Goal: Information Seeking & Learning: Learn about a topic

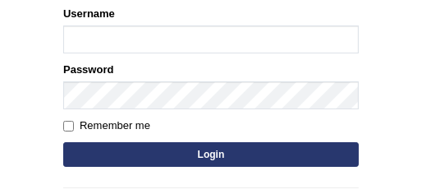
scroll to position [207, 0]
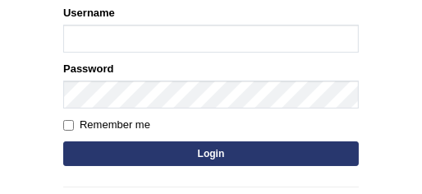
type input "bhagwantbrar"
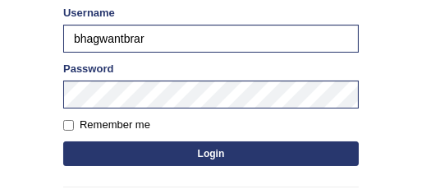
drag, startPoint x: 150, startPoint y: 38, endPoint x: 48, endPoint y: 35, distance: 102.7
click at [48, 35] on main "Login Please fix the following errors: Username bhagwantbrar Password Remember …" at bounding box center [211, 47] width 329 height 466
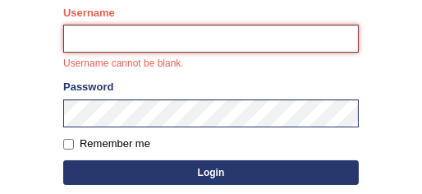
click at [81, 35] on input "Username" at bounding box center [211, 39] width 296 height 28
type input "Aliceenyonam"
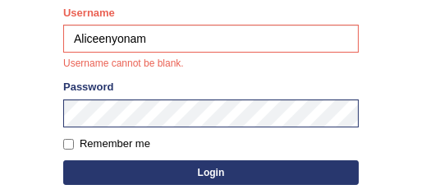
click at [180, 168] on form "Please fix the following errors: Username Aliceenyonam Username cannot be blank…" at bounding box center [211, 97] width 296 height 184
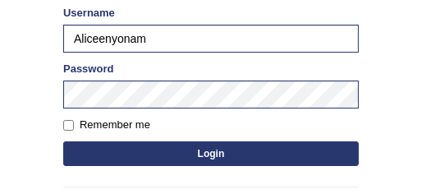
click at [233, 155] on button "Login" at bounding box center [211, 153] width 296 height 25
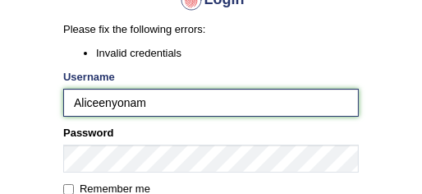
drag, startPoint x: 154, startPoint y: 102, endPoint x: 15, endPoint y: 85, distance: 139.8
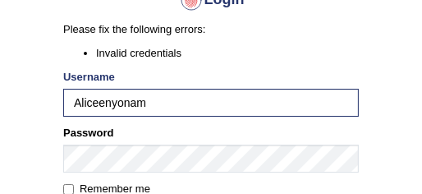
click at [313, 55] on li "Invalid credentials" at bounding box center [227, 53] width 263 height 16
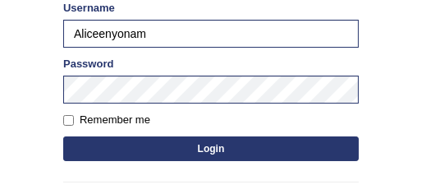
scroll to position [258, 0]
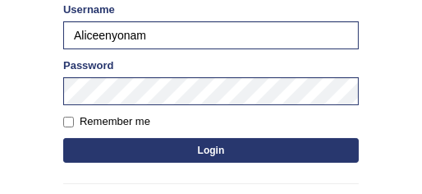
click at [268, 138] on button "Login" at bounding box center [211, 150] width 296 height 25
click at [265, 140] on button "Login" at bounding box center [211, 150] width 296 height 25
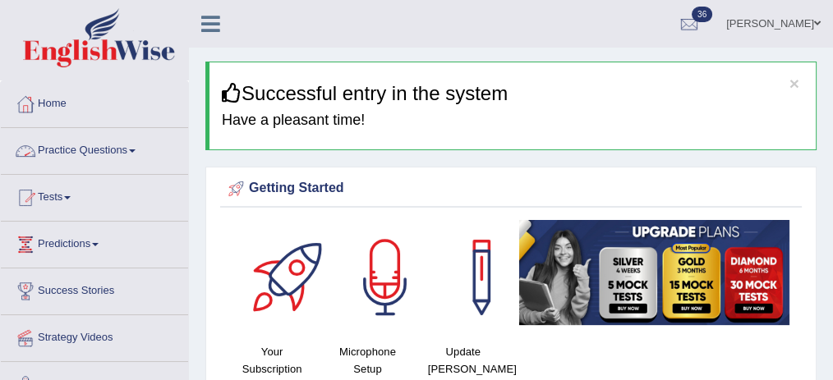
click at [112, 143] on link "Practice Questions" at bounding box center [94, 148] width 187 height 41
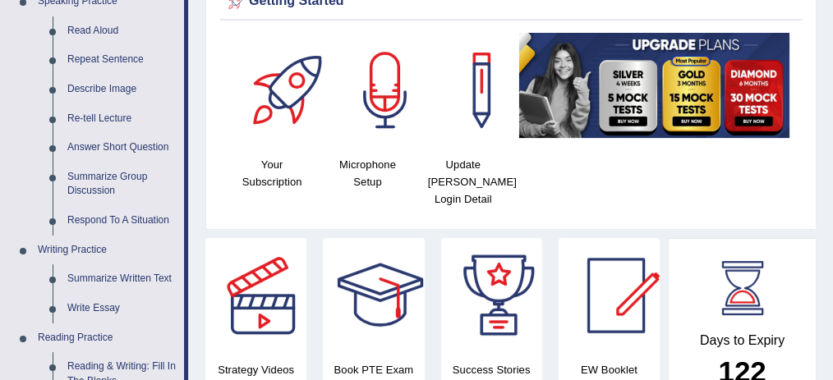
scroll to position [191, 0]
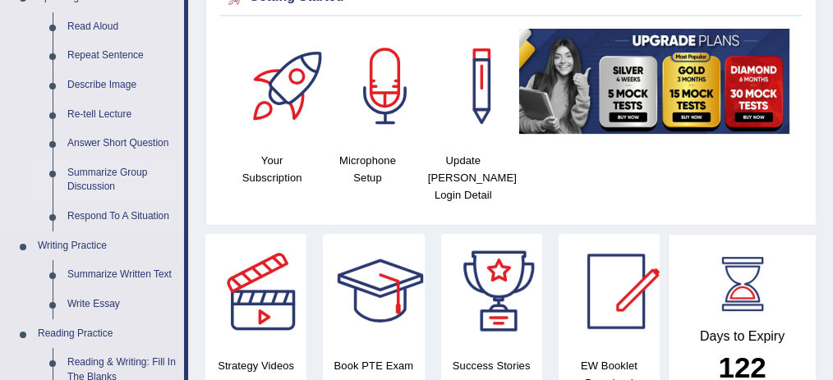
click at [129, 173] on link "Summarize Group Discussion" at bounding box center [122, 181] width 124 height 44
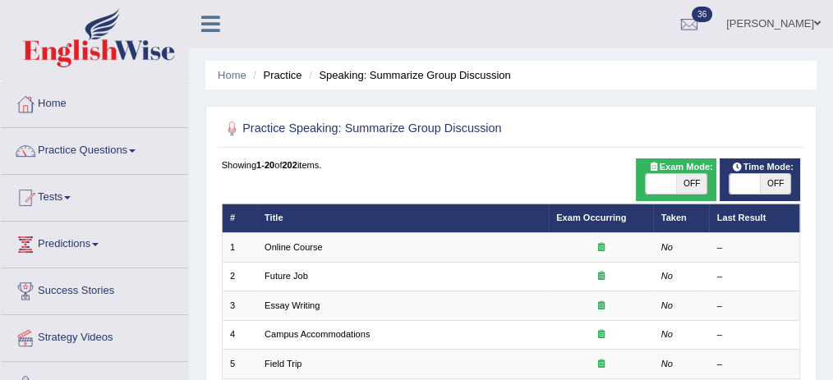
click at [681, 177] on span "OFF" at bounding box center [691, 184] width 30 height 20
checkbox input "true"
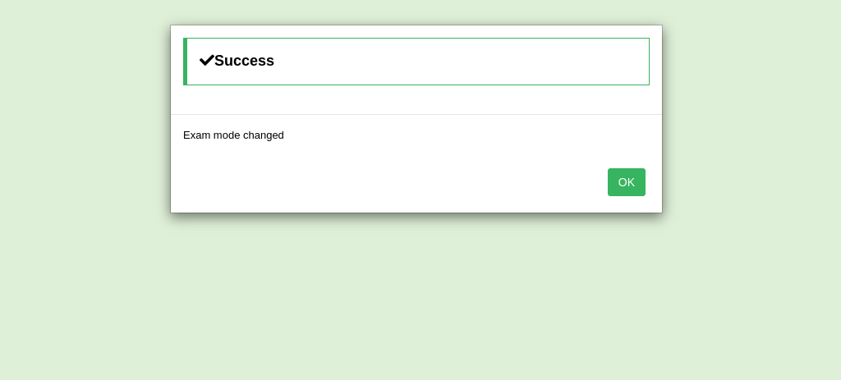
click at [631, 178] on button "OK" at bounding box center [627, 182] width 38 height 28
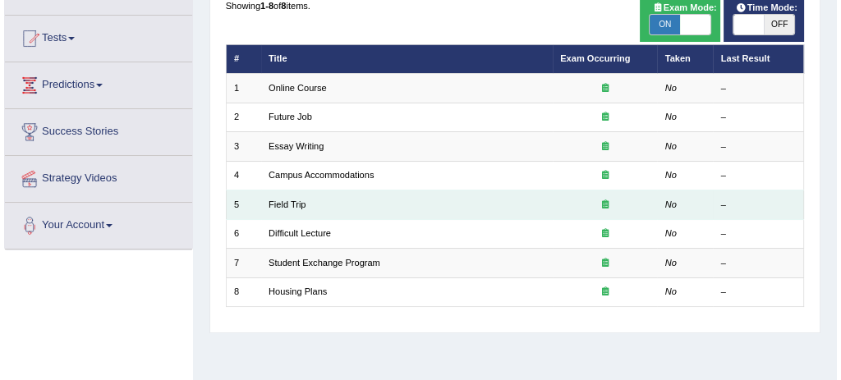
scroll to position [10, 0]
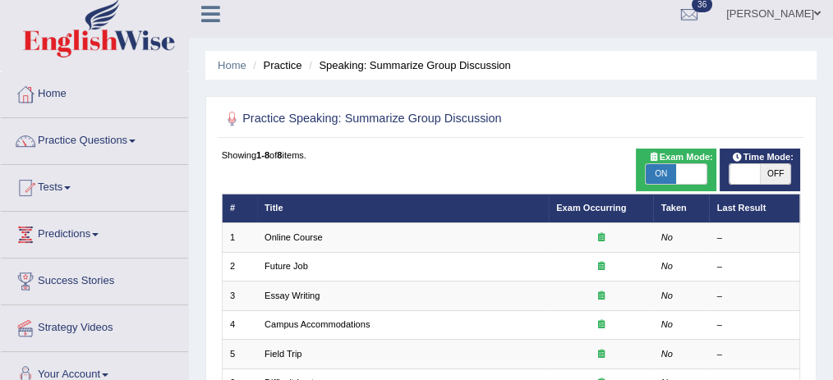
click at [655, 173] on span "ON" at bounding box center [661, 174] width 30 height 20
checkbox input "false"
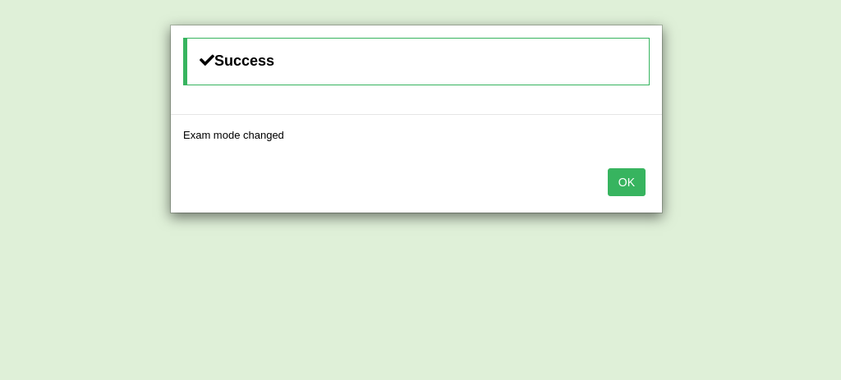
click at [626, 173] on button "OK" at bounding box center [627, 182] width 38 height 28
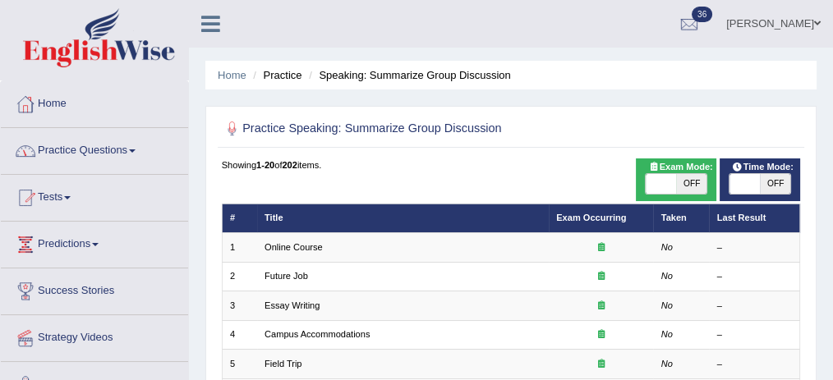
click at [53, 99] on link "Home" at bounding box center [94, 101] width 187 height 41
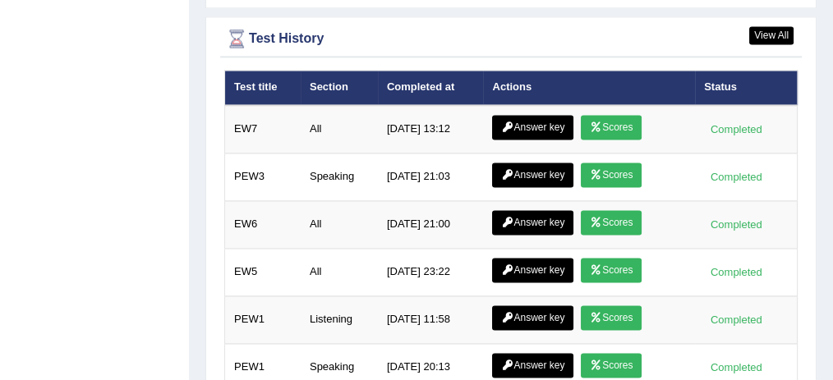
scroll to position [2327, 0]
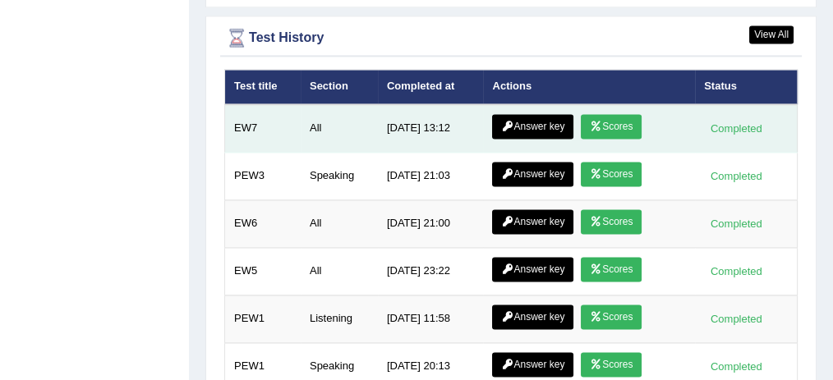
click at [518, 114] on link "Answer key" at bounding box center [532, 126] width 81 height 25
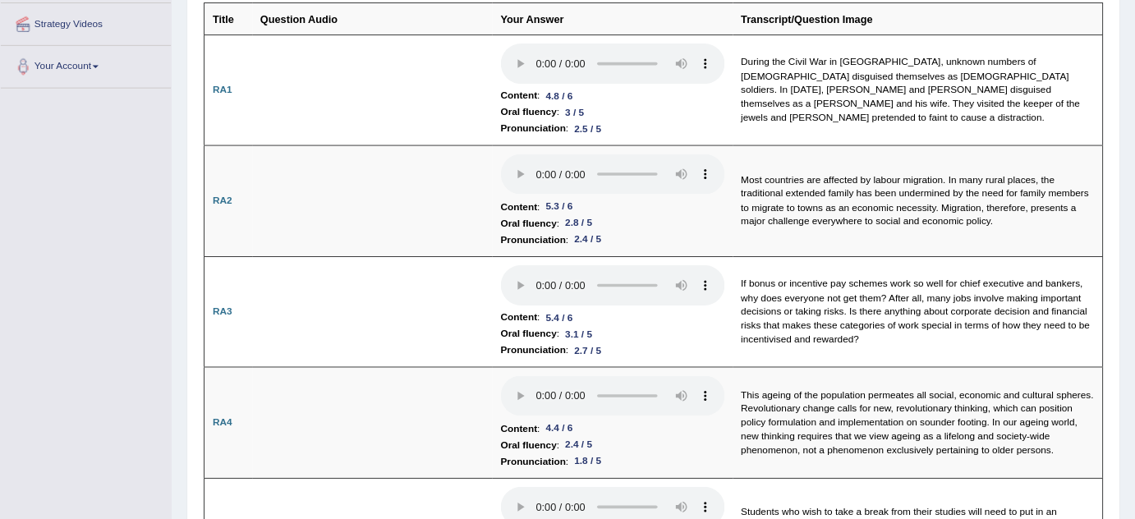
scroll to position [312, 0]
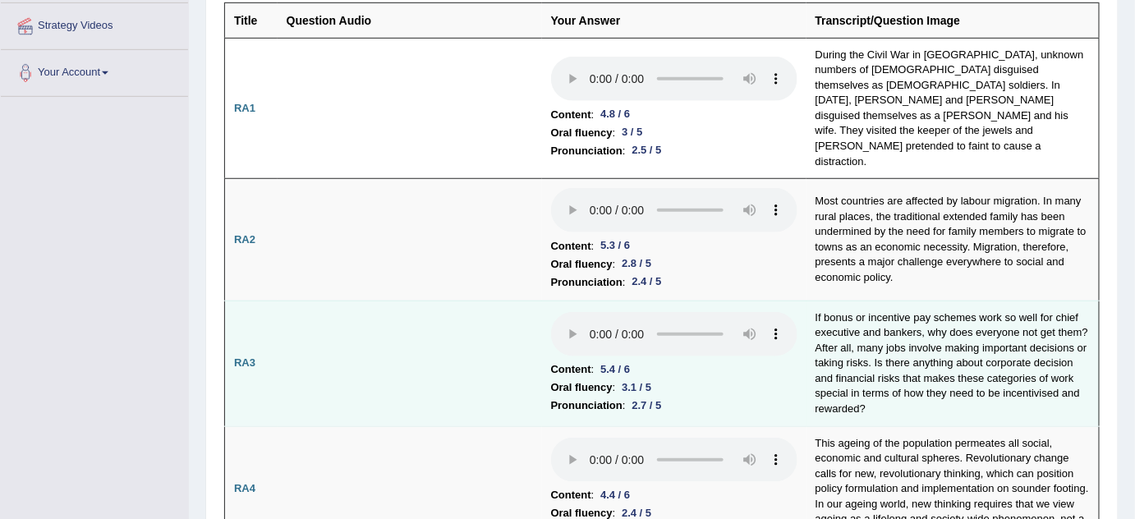
drag, startPoint x: 1071, startPoint y: 15, endPoint x: 811, endPoint y: 297, distance: 384.3
click at [811, 301] on td "If bonus or incentive pay schemes work so well for chief executive and bankers,…" at bounding box center [953, 364] width 293 height 126
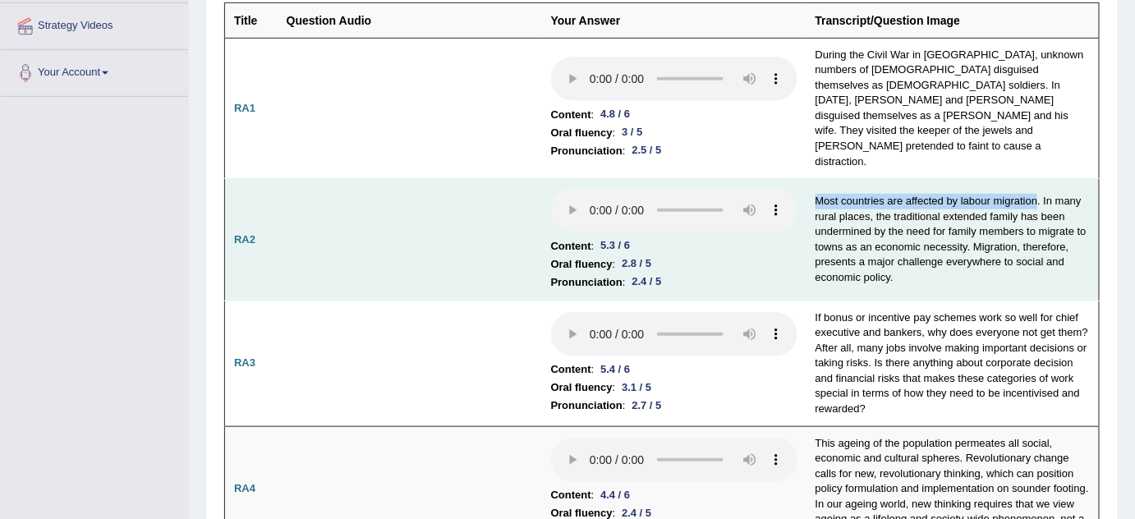
drag, startPoint x: 1038, startPoint y: 177, endPoint x: 807, endPoint y: 183, distance: 231.7
click at [807, 183] on td "Most countries are affected by labour migration. In many rural places, the trad…" at bounding box center [953, 240] width 293 height 122
click at [832, 183] on td "Most countries are affected by labour migration. In many rural places, the trad…" at bounding box center [953, 240] width 293 height 122
click at [832, 209] on td "Most countries are affected by labour migration. In many rural places, the trad…" at bounding box center [953, 240] width 293 height 122
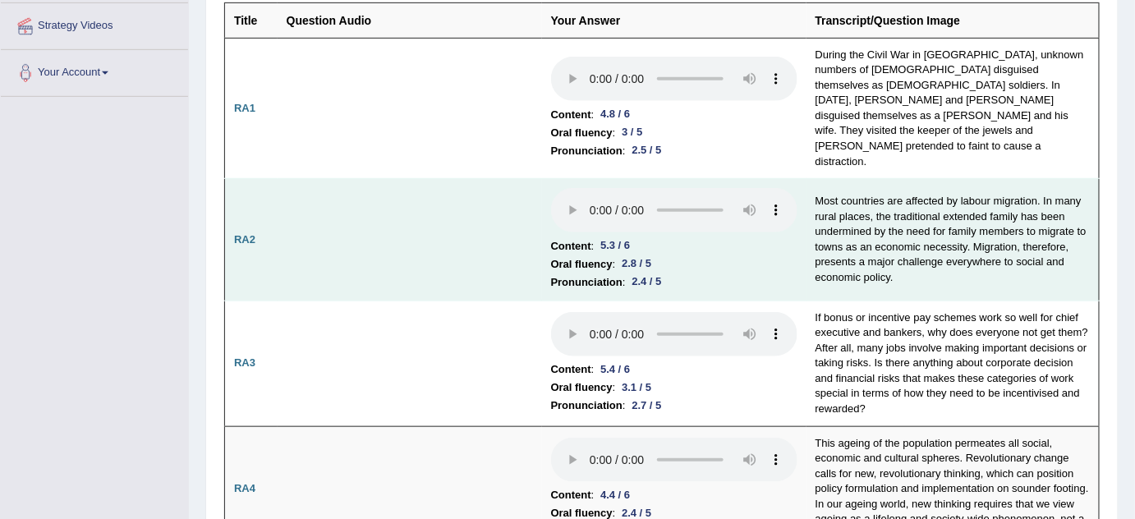
click at [832, 209] on td "Most countries are affected by labour migration. In many rural places, the trad…" at bounding box center [953, 240] width 293 height 122
drag, startPoint x: 1022, startPoint y: 209, endPoint x: 979, endPoint y: 209, distance: 42.7
click at [832, 209] on td "Most countries are affected by labour migration. In many rural places, the trad…" at bounding box center [953, 240] width 293 height 122
drag, startPoint x: 968, startPoint y: 228, endPoint x: 978, endPoint y: 228, distance: 10.7
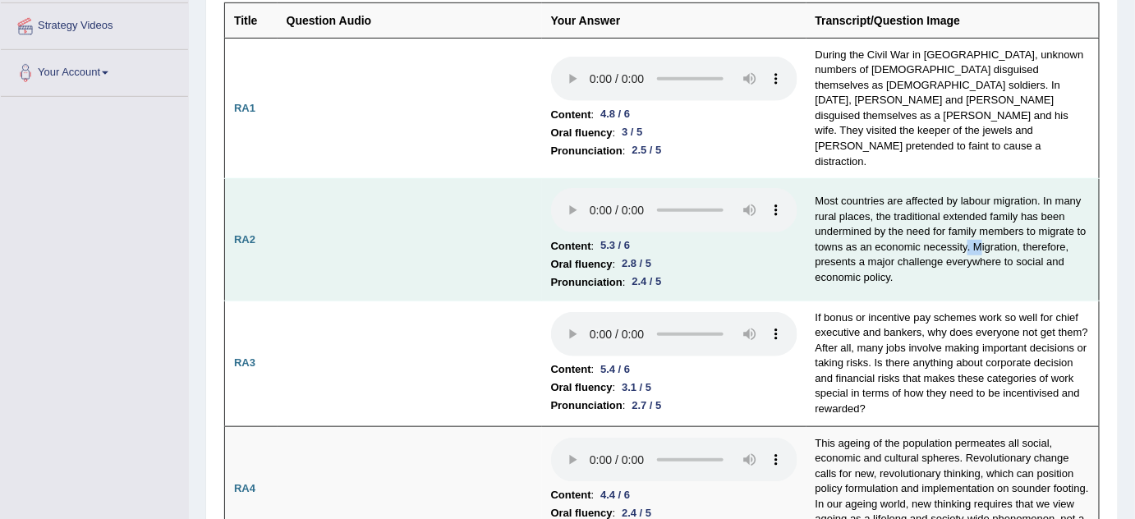
click at [832, 228] on td "Most countries are affected by labour migration. In many rural places, the trad…" at bounding box center [953, 240] width 293 height 122
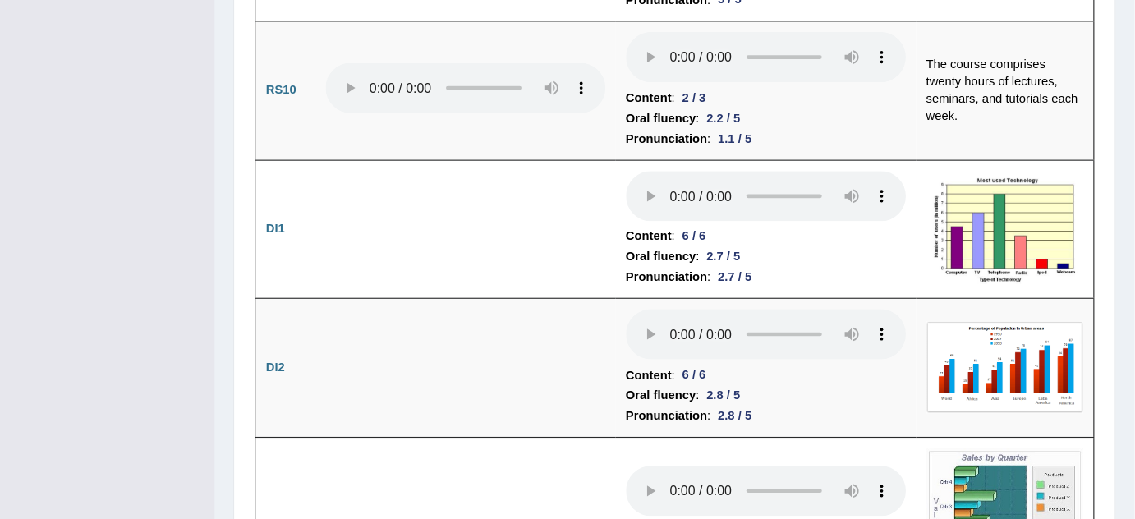
scroll to position [2734, 0]
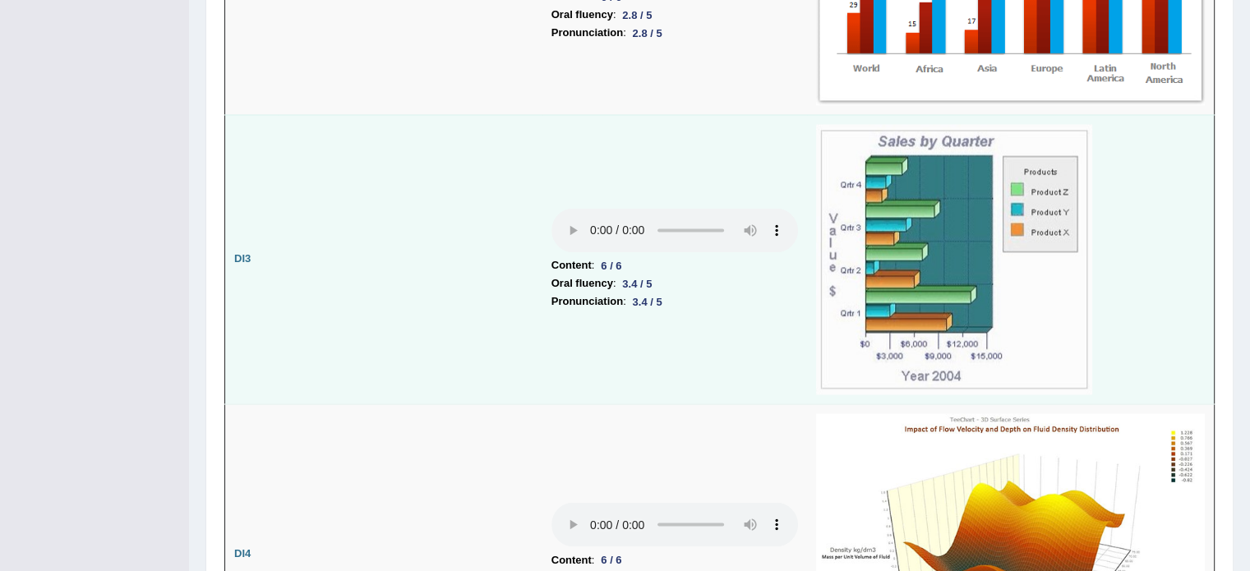
drag, startPoint x: 975, startPoint y: 1, endPoint x: 745, endPoint y: 243, distance: 334.1
click at [745, 243] on td "Content : 6 / 6 Oral fluency : 3.4 / 5 Pronunciation : 3.4 / 5" at bounding box center [674, 258] width 265 height 289
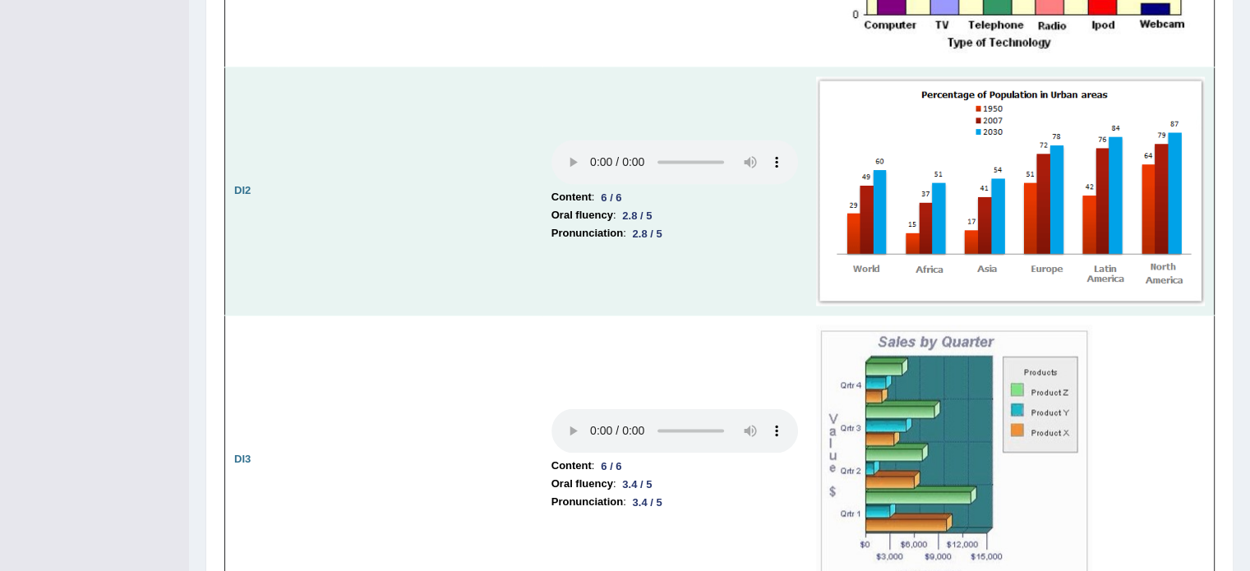
scroll to position [2528, 0]
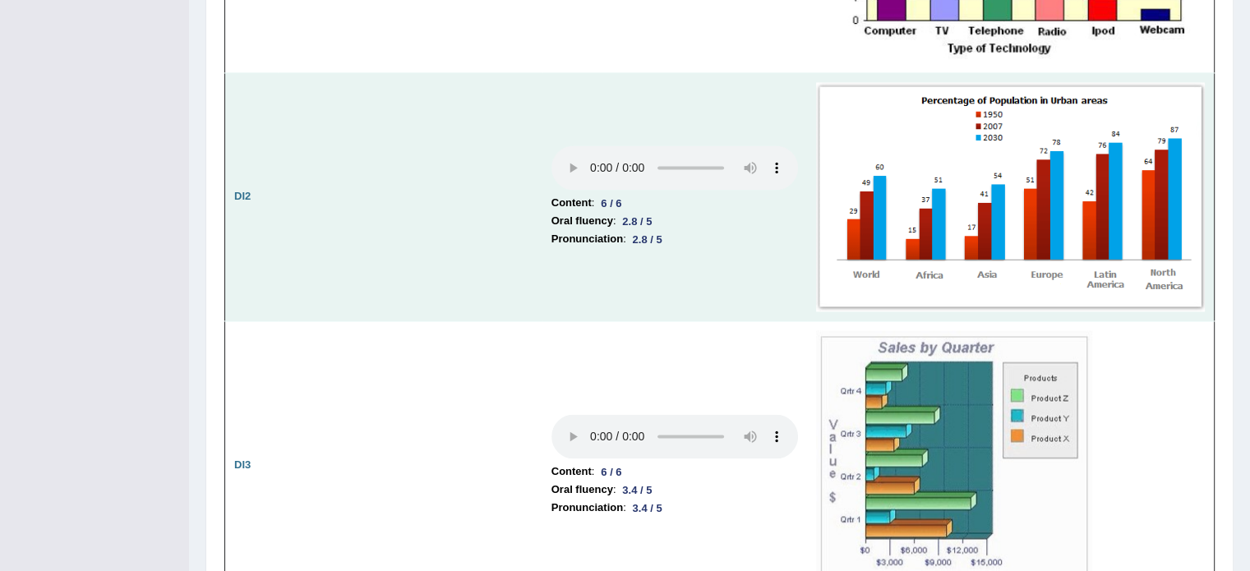
drag, startPoint x: 616, startPoint y: 207, endPoint x: 643, endPoint y: 200, distance: 27.9
click at [643, 212] on li "Oral fluency : 2.8 / 5" at bounding box center [674, 221] width 246 height 18
click at [707, 199] on li "Content : 6 / 6" at bounding box center [674, 203] width 246 height 18
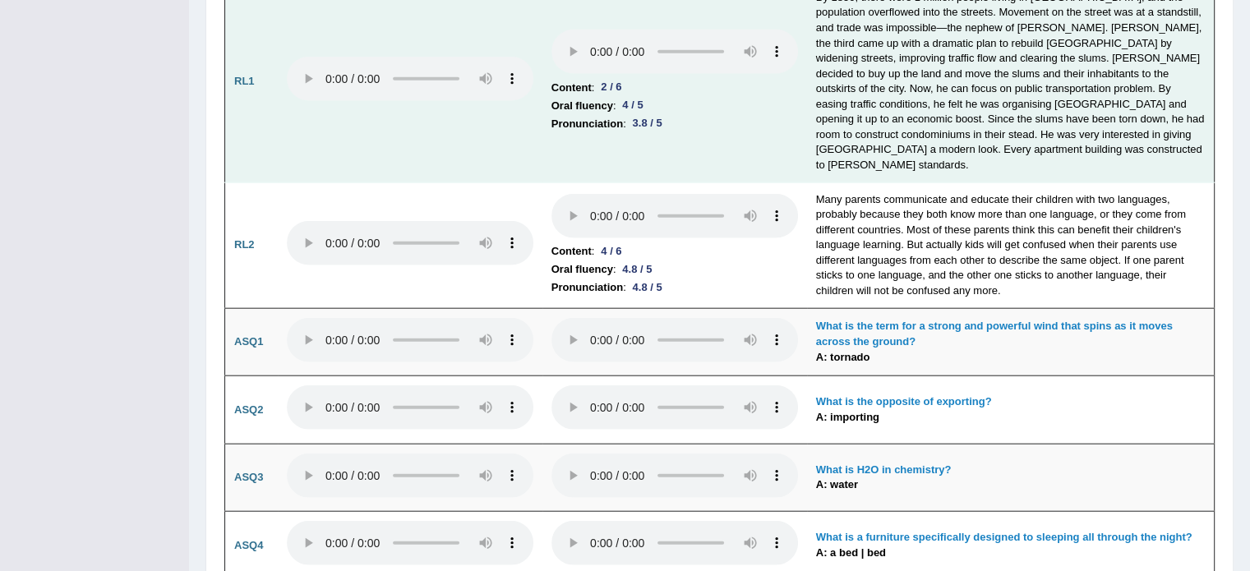
scroll to position [3861, 0]
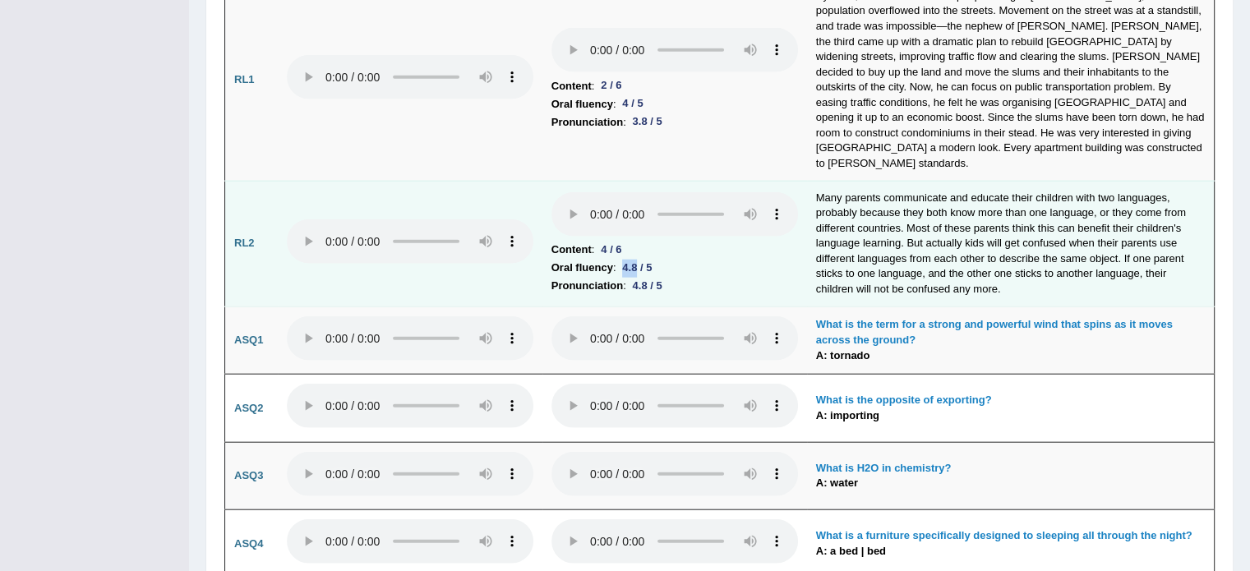
drag, startPoint x: 626, startPoint y: 244, endPoint x: 640, endPoint y: 242, distance: 14.2
click at [640, 260] on div "4.8 / 5" at bounding box center [636, 268] width 43 height 17
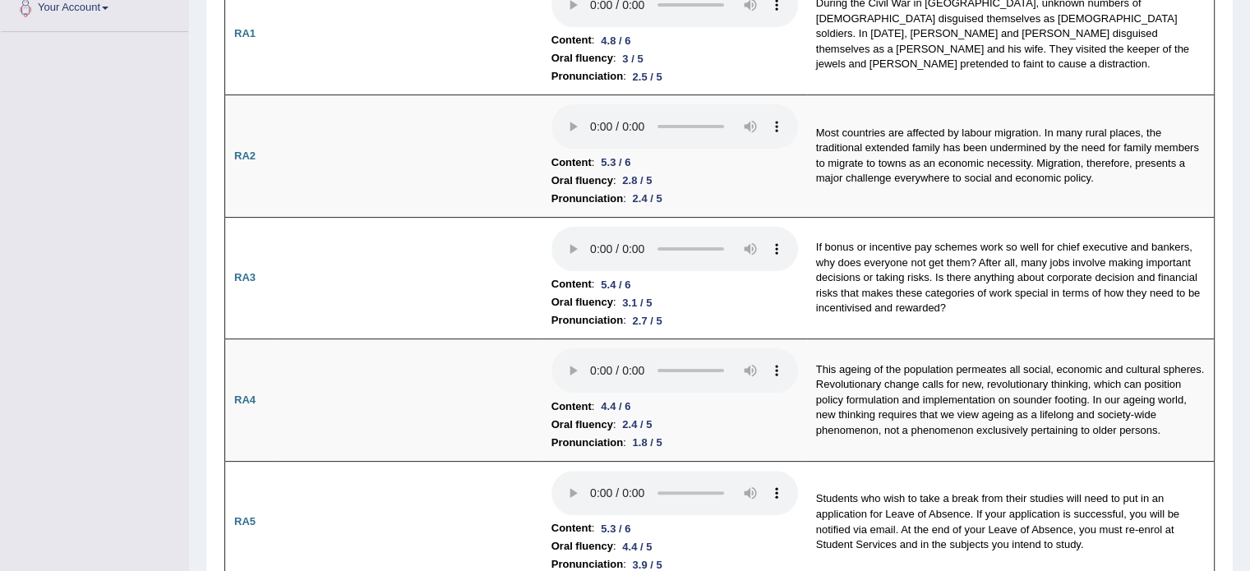
scroll to position [0, 0]
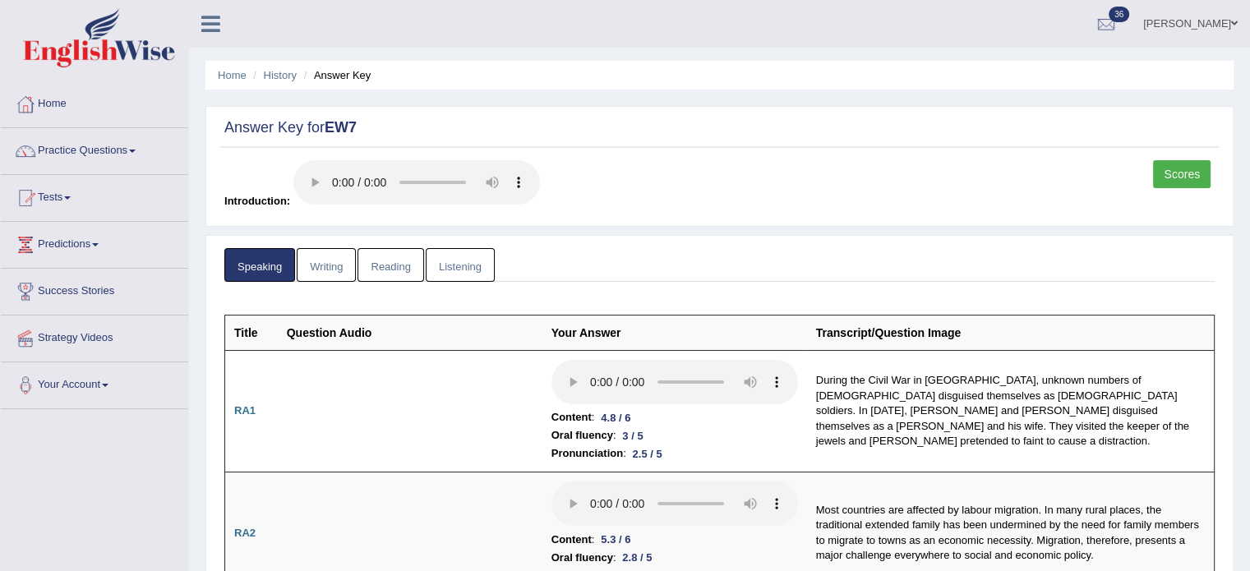
click at [322, 265] on link "Writing" at bounding box center [326, 265] width 59 height 34
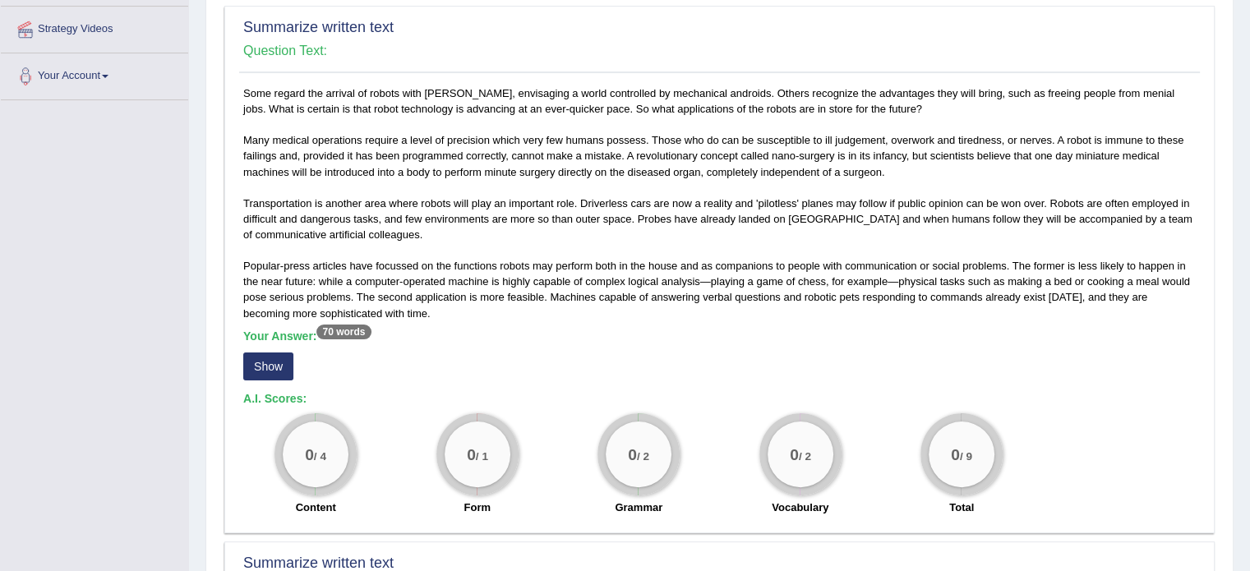
scroll to position [315, 0]
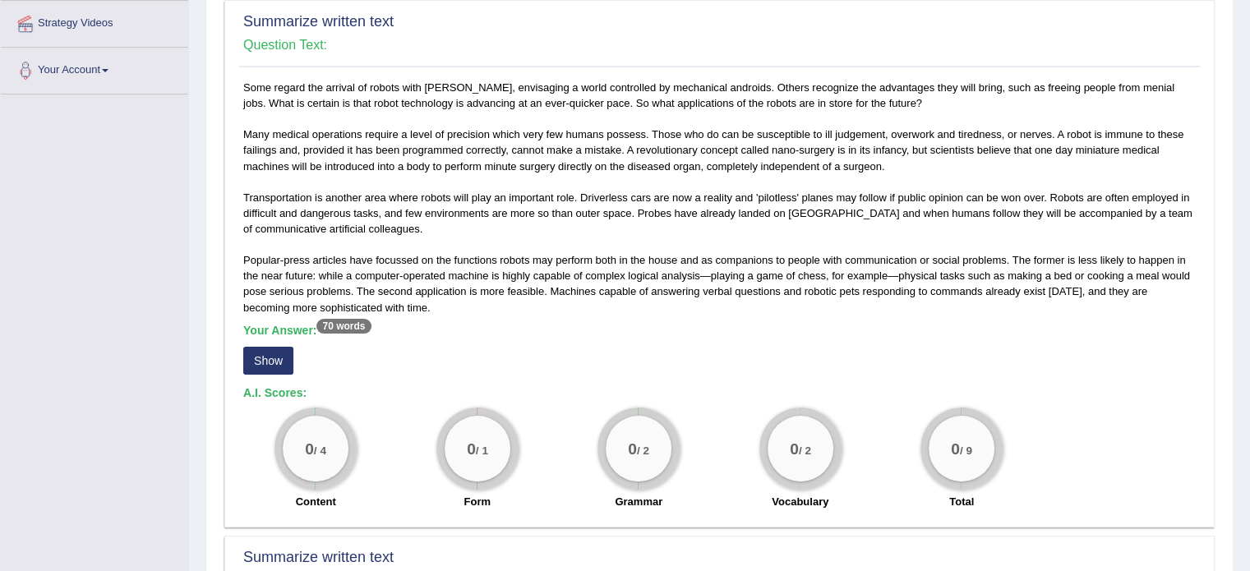
click at [254, 367] on button "Show" at bounding box center [268, 361] width 50 height 28
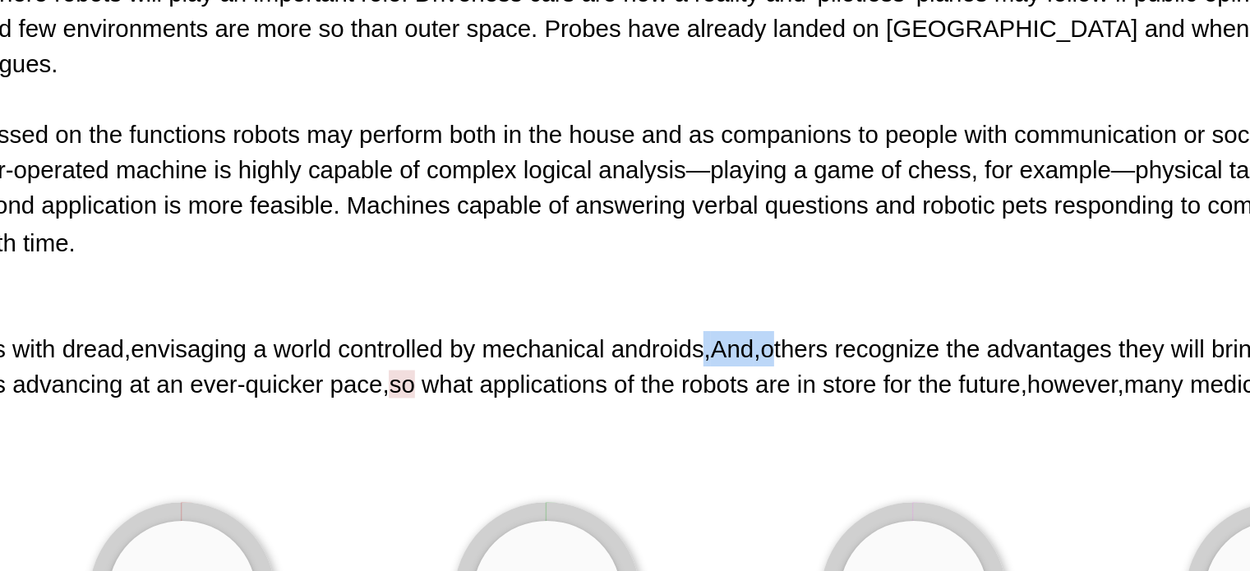
drag, startPoint x: 709, startPoint y: 355, endPoint x: 744, endPoint y: 354, distance: 35.3
click at [744, 354] on div "Some regard the arrival of robots with dread , envisaging a world controlled by…" at bounding box center [719, 370] width 952 height 47
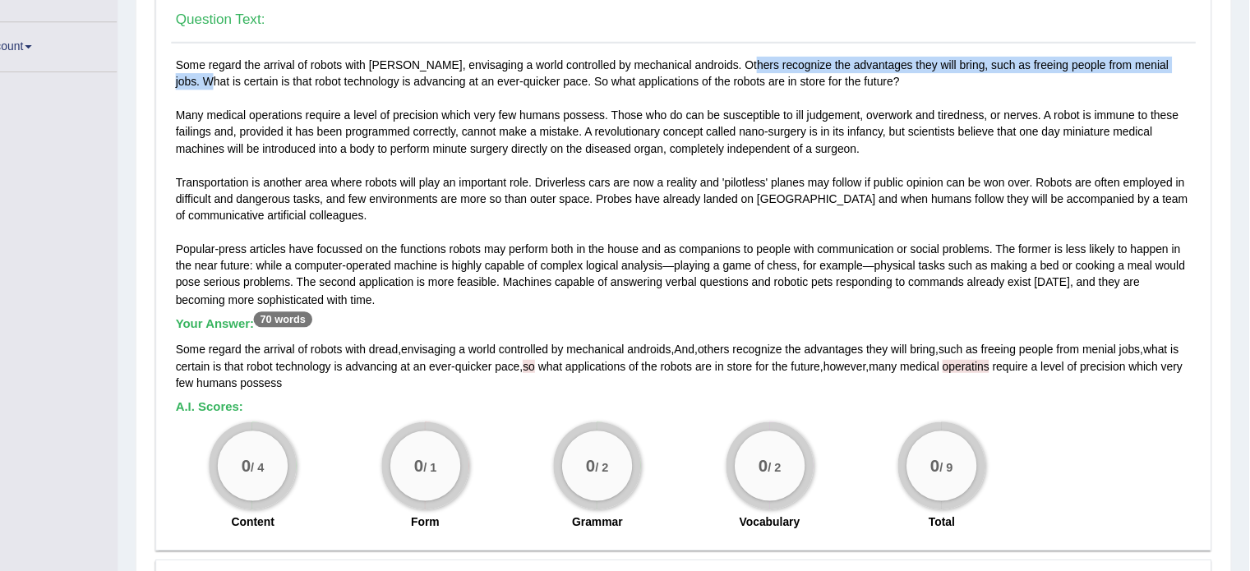
drag, startPoint x: 713, startPoint y: 78, endPoint x: 1134, endPoint y: 78, distance: 420.6
click at [832, 80] on div "Some regard the arrival of robots with dread, envisaging a world controlled by …" at bounding box center [719, 307] width 960 height 454
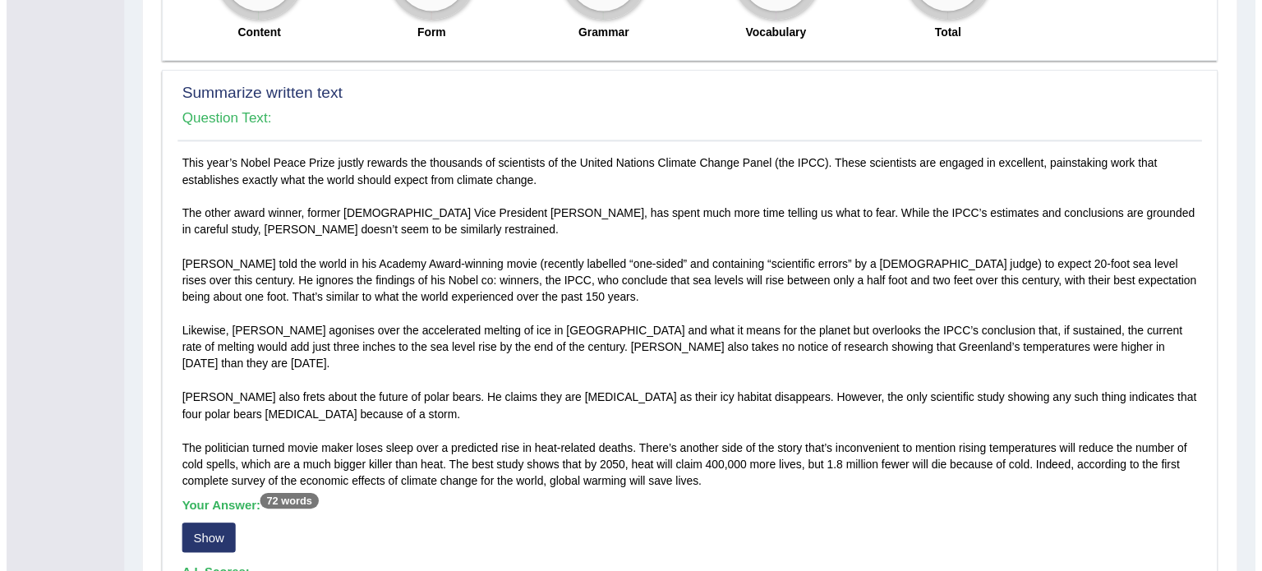
scroll to position [765, 0]
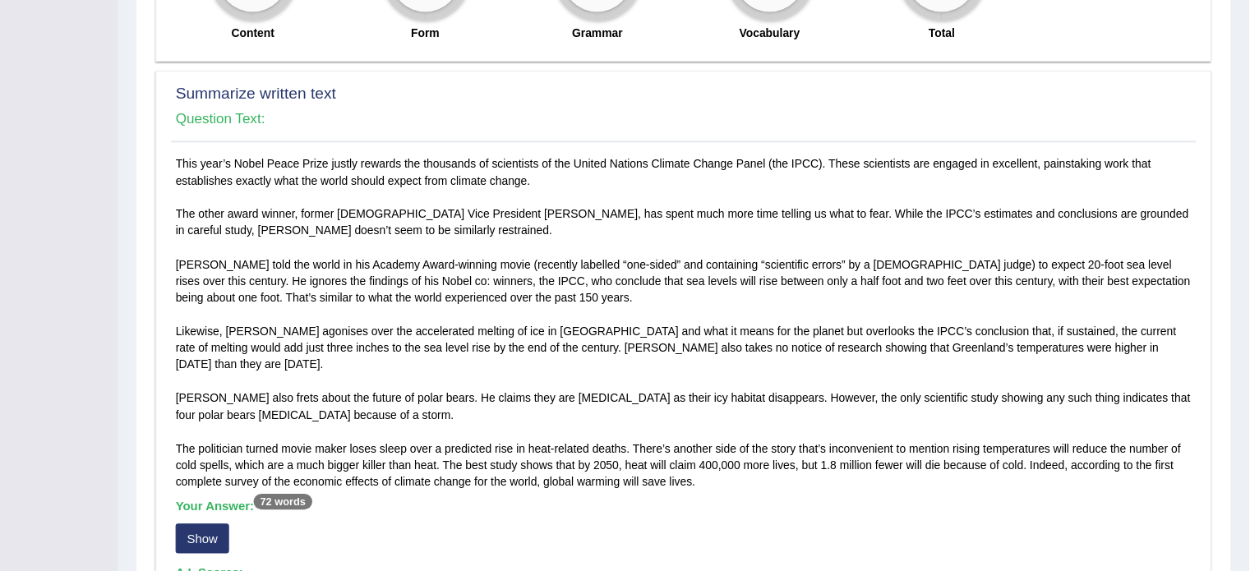
click at [283, 380] on button "Show" at bounding box center [268, 539] width 50 height 28
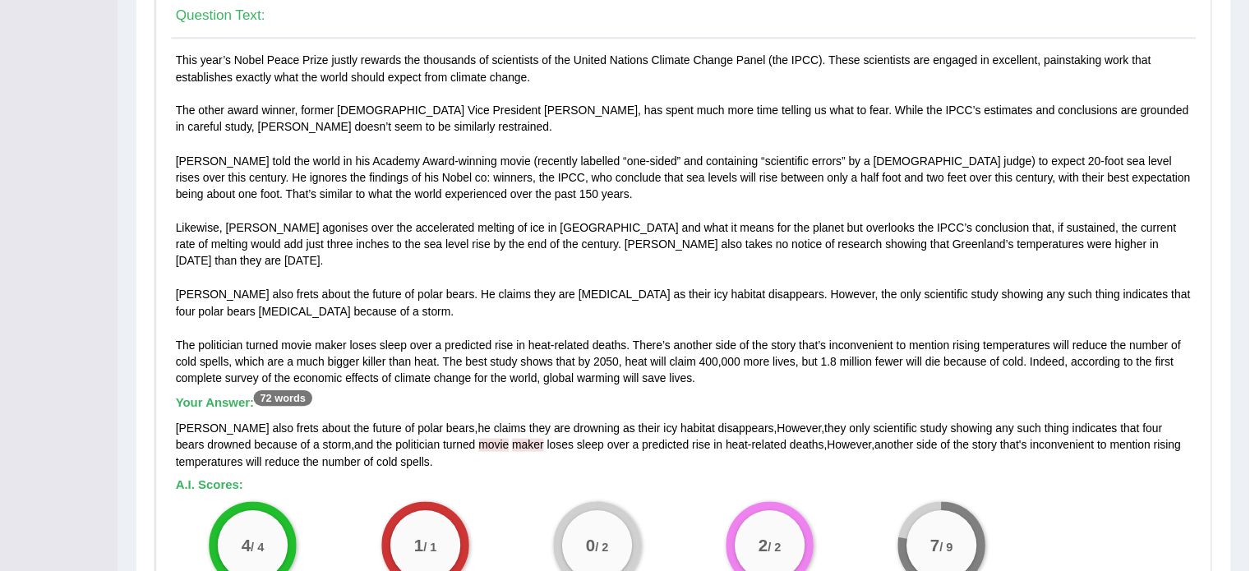
scroll to position [896, 0]
click at [807, 380] on span "However" at bounding box center [828, 402] width 42 height 12
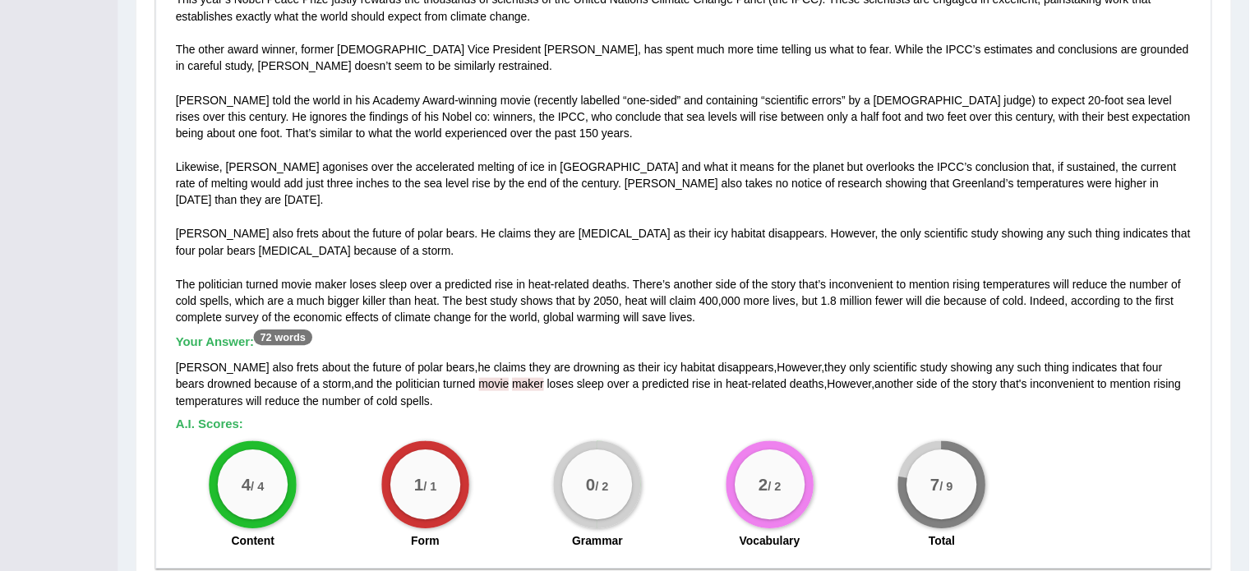
scroll to position [921, 0]
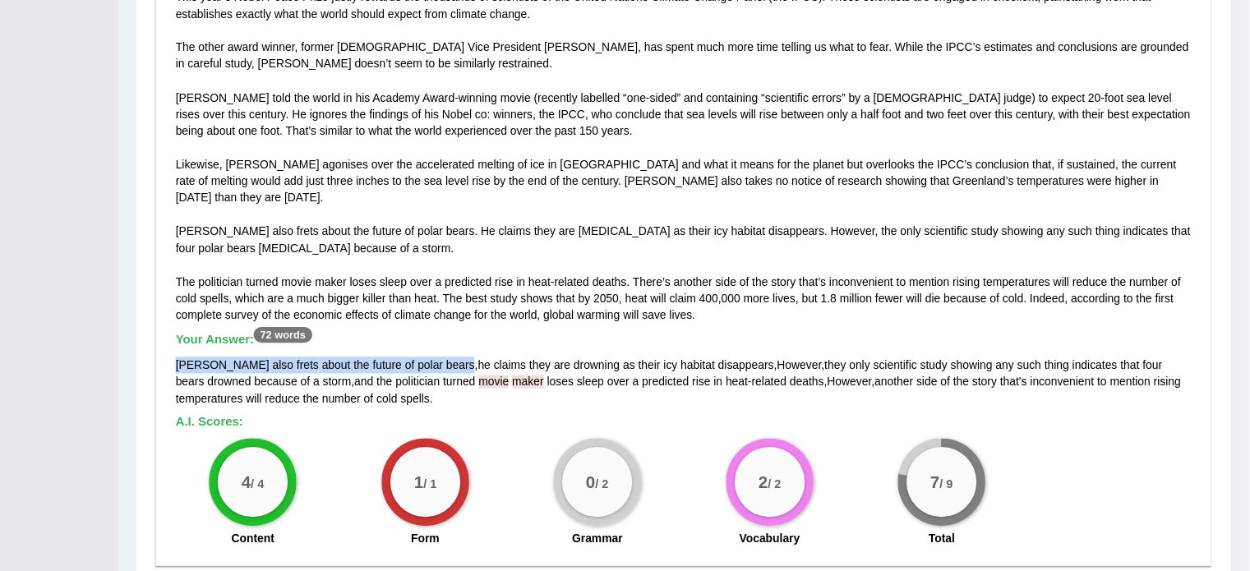
drag, startPoint x: 245, startPoint y: 356, endPoint x: 458, endPoint y: 353, distance: 213.6
click at [458, 370] on div "Gore also frets about the future of polar bears , he claims they are drowning a…" at bounding box center [719, 393] width 952 height 47
click at [262, 370] on div "Gore also frets about the future of polar bears , he claims they are drowning a…" at bounding box center [719, 393] width 952 height 47
drag, startPoint x: 458, startPoint y: 355, endPoint x: 273, endPoint y: 359, distance: 185.7
click at [273, 370] on div "Gore also frets about the future of polar bears , he claims they are drowning a…" at bounding box center [719, 393] width 952 height 47
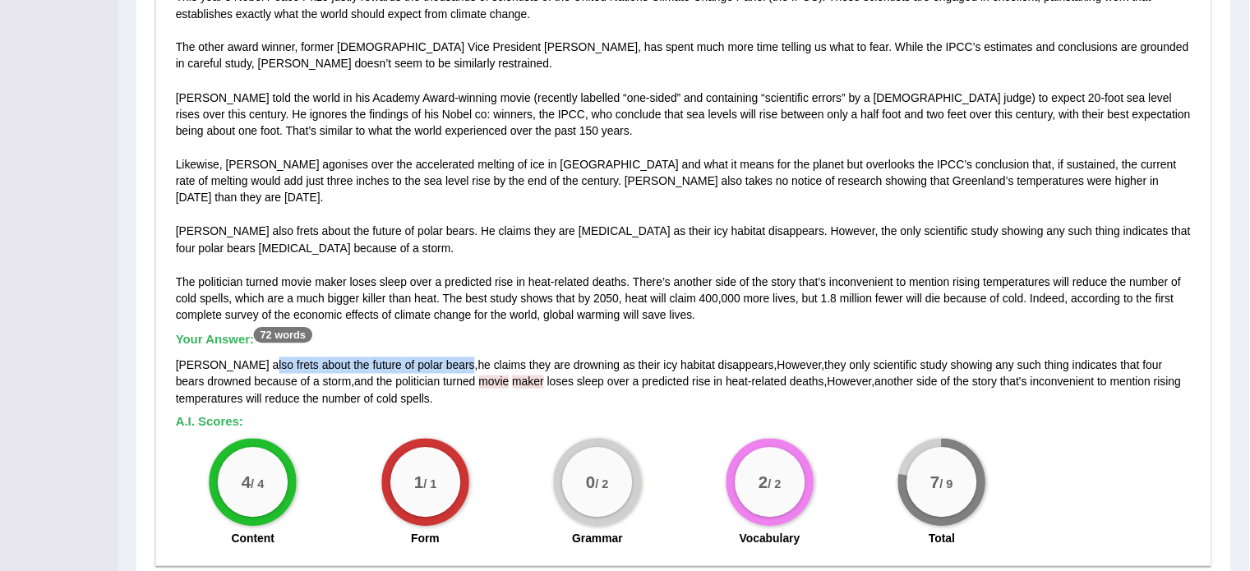
scroll to position [916, 0]
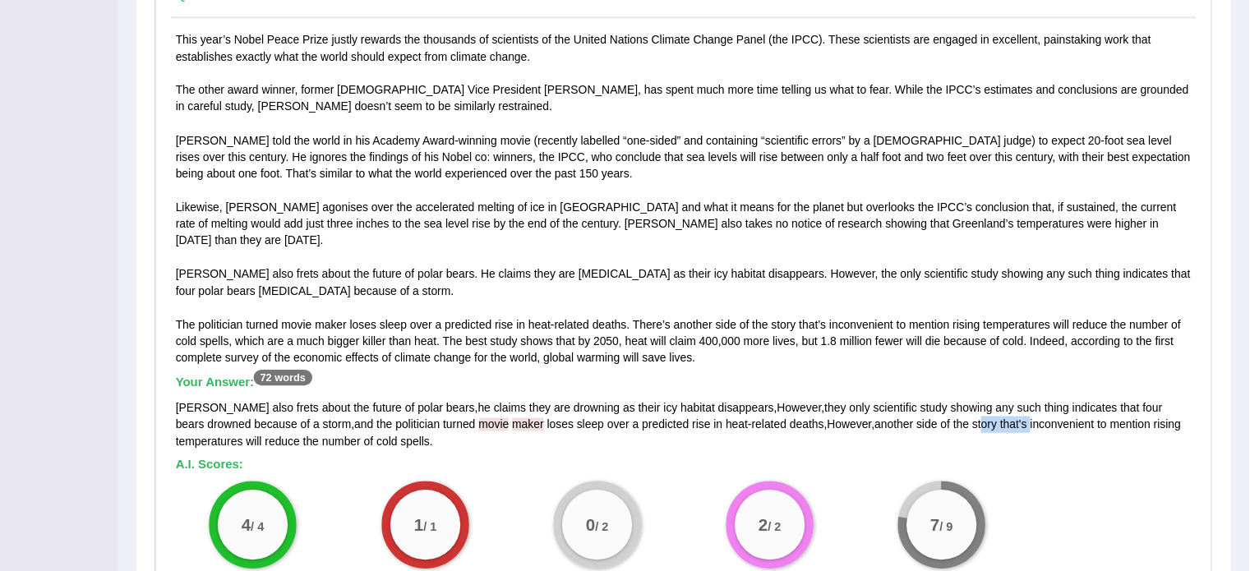
drag, startPoint x: 978, startPoint y: 377, endPoint x: 932, endPoint y: 377, distance: 45.2
click at [832, 377] on div "Gore also frets about the future of polar bears , he claims they are drowning a…" at bounding box center [719, 398] width 952 height 47
click at [832, 268] on div "This year’s Nobel Peace Prize justly rewards the thousands of scientists of the…" at bounding box center [719, 296] width 960 height 532
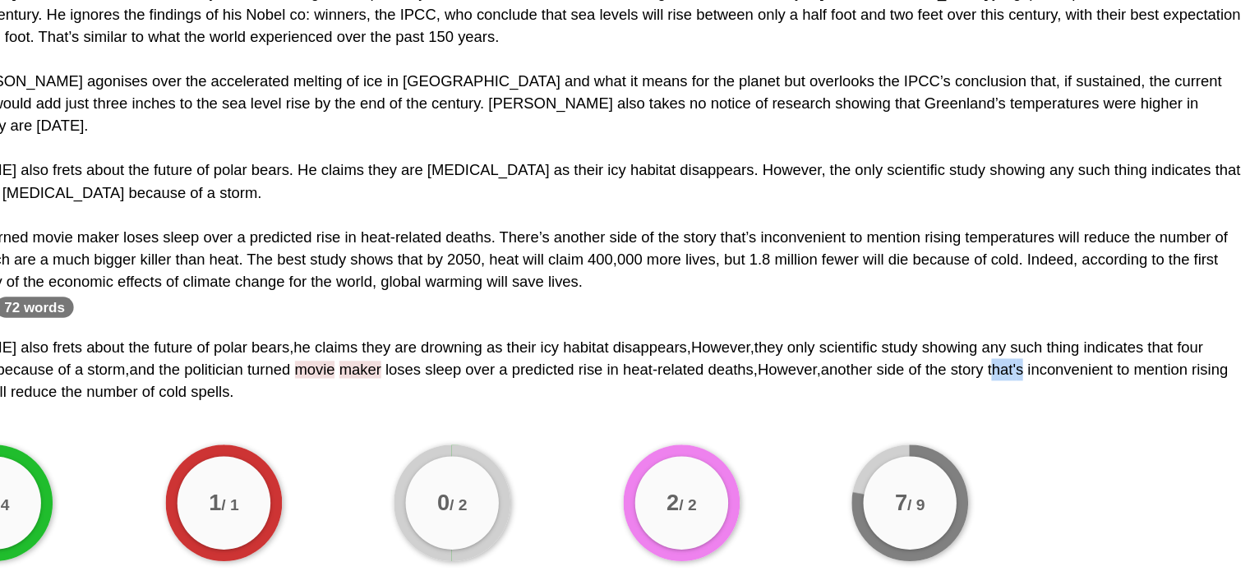
drag, startPoint x: 977, startPoint y: 381, endPoint x: 951, endPoint y: 380, distance: 25.5
click at [832, 380] on div "Gore also frets about the future of polar bears , he claims they are drowning a…" at bounding box center [719, 398] width 952 height 47
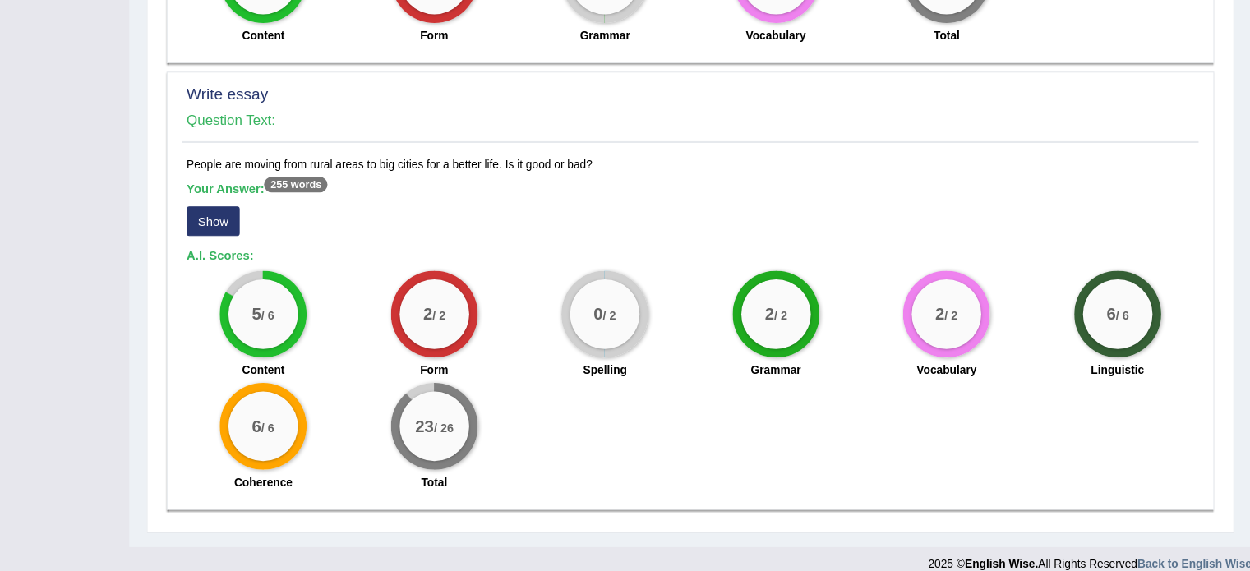
scroll to position [1397, 0]
click at [272, 226] on button "Show" at bounding box center [268, 240] width 50 height 28
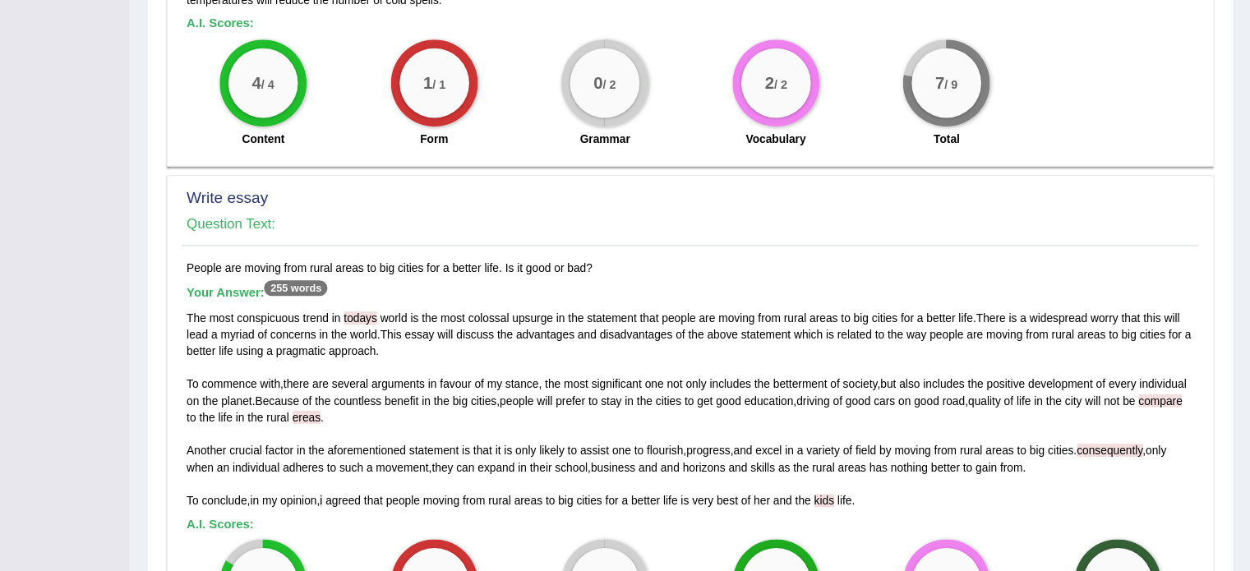
scroll to position [1328, 0]
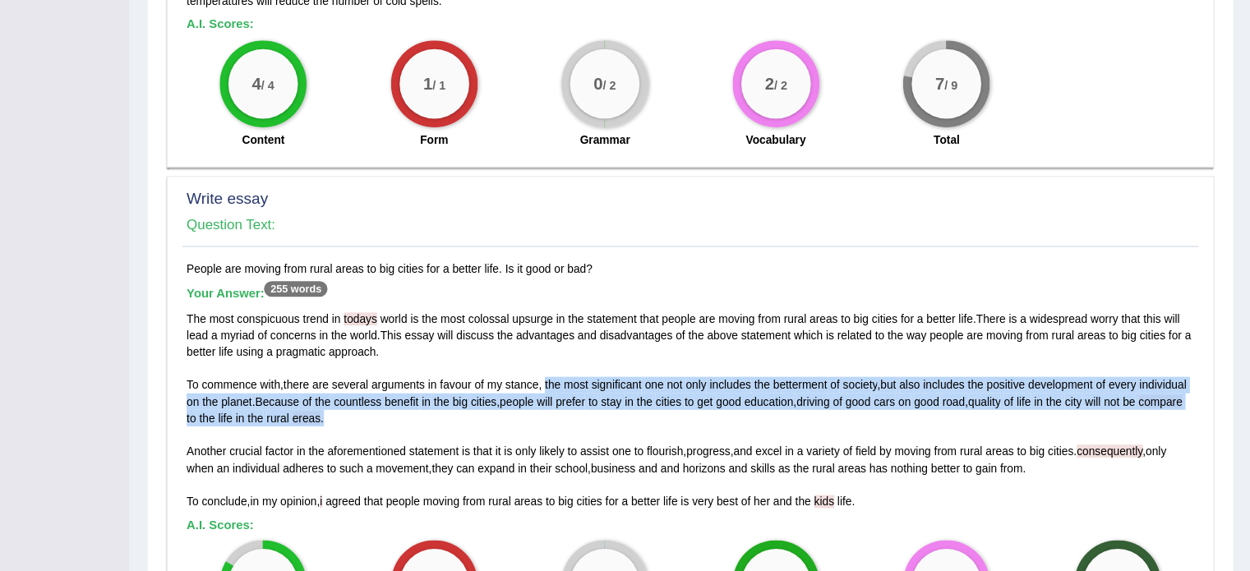
drag, startPoint x: 586, startPoint y: 341, endPoint x: 399, endPoint y: 377, distance: 190.0
click at [399, 377] on div "The most conspicuous trend in todays world is the most colossal upsurge in the …" at bounding box center [719, 388] width 952 height 188
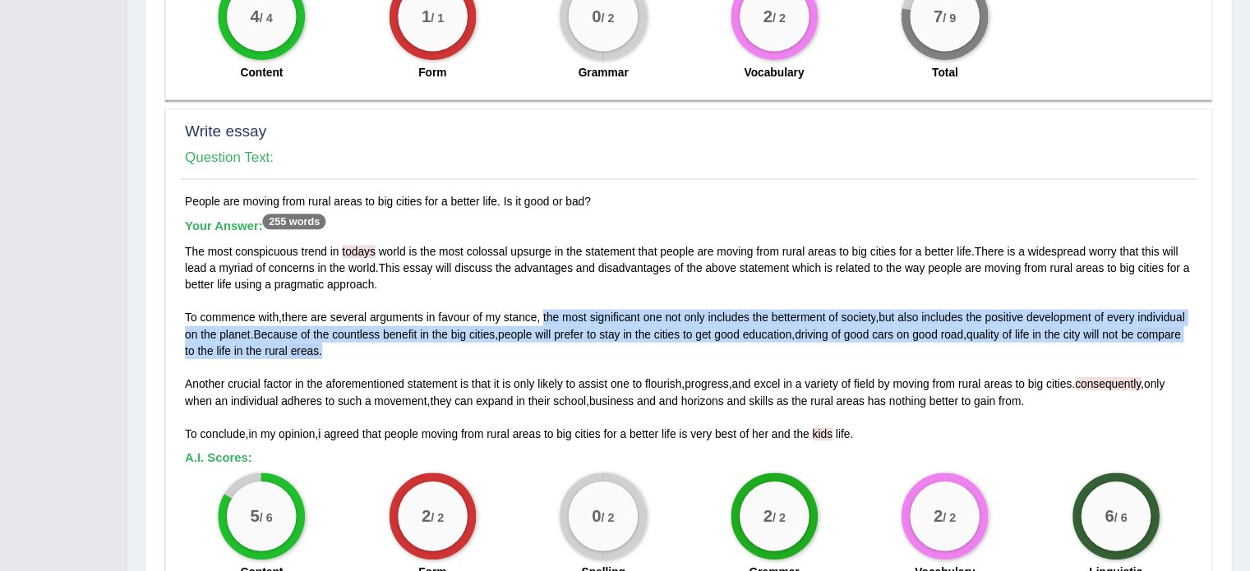
scroll to position [1361, 0]
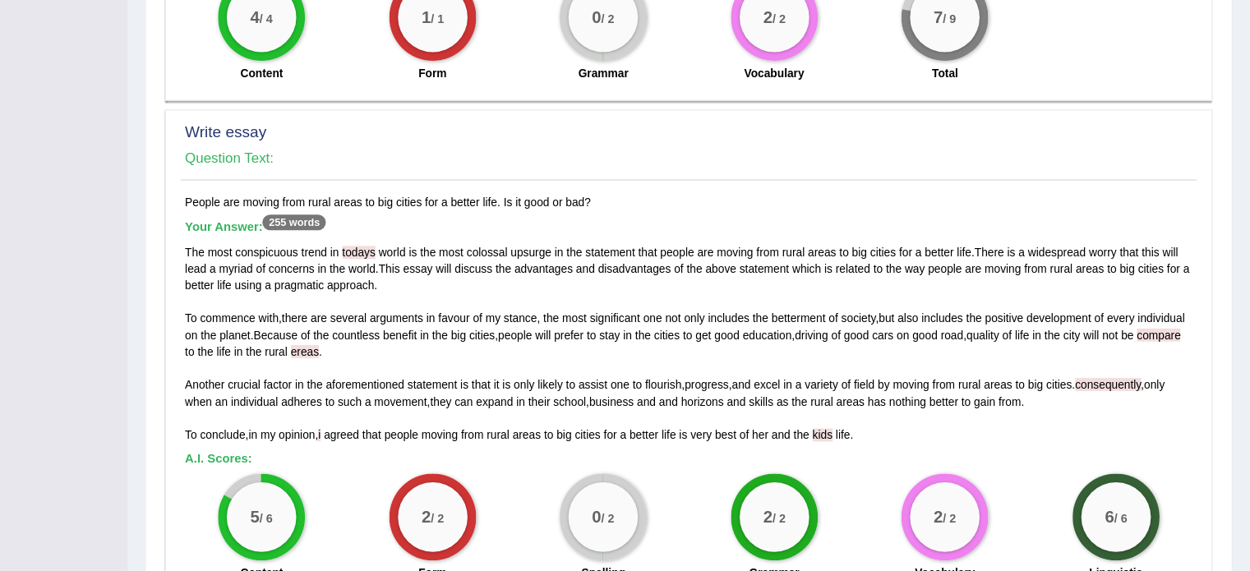
click at [400, 380] on div "The most conspicuous trend in todays world is the most colossal upsurge in the …" at bounding box center [719, 355] width 952 height 188
drag, startPoint x: 300, startPoint y: 325, endPoint x: 255, endPoint y: 325, distance: 45.2
click at [255, 325] on div "The most conspicuous trend in todays world is the most colossal upsurge in the …" at bounding box center [719, 355] width 952 height 188
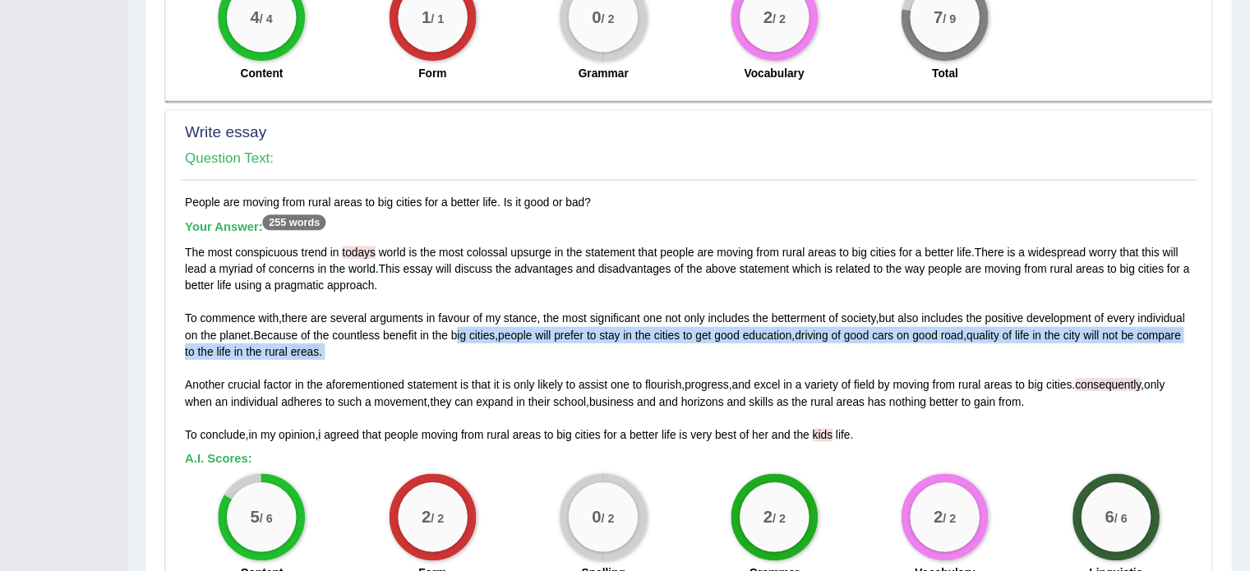
drag, startPoint x: 500, startPoint y: 328, endPoint x: 402, endPoint y: 356, distance: 102.5
click at [402, 356] on div "The most conspicuous trend in todays world is the most colossal upsurge in the …" at bounding box center [719, 355] width 952 height 188
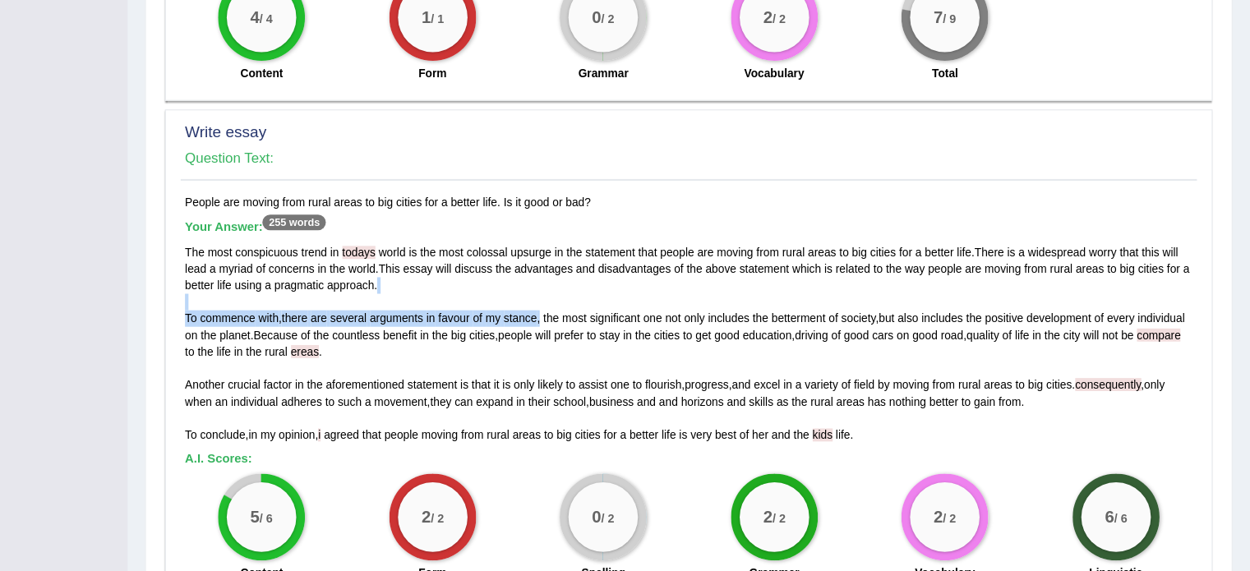
drag, startPoint x: 582, startPoint y: 312, endPoint x: 503, endPoint y: 317, distance: 79.8
click at [503, 317] on div "The most conspicuous trend in todays world is the most colossal upsurge in the …" at bounding box center [719, 355] width 952 height 188
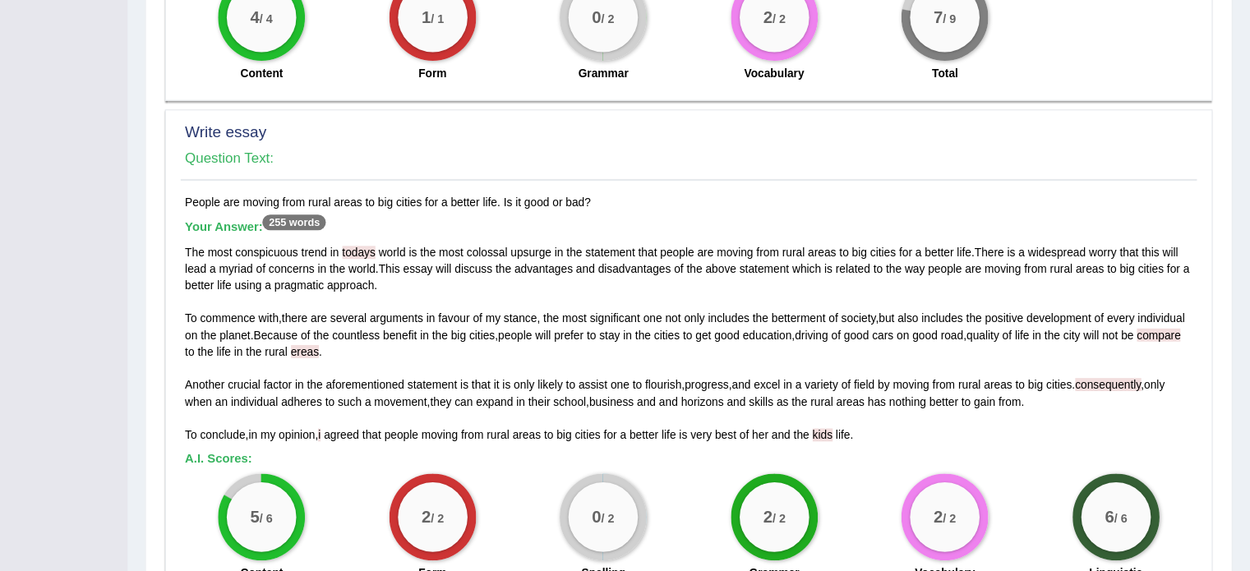
click at [832, 263] on span "widespread" at bounding box center [1067, 269] width 55 height 12
drag, startPoint x: 1043, startPoint y: 246, endPoint x: 1153, endPoint y: 250, distance: 111.0
click at [832, 261] on div "The most conspicuous trend in todays world is the most colossal upsurge in the …" at bounding box center [719, 355] width 952 height 188
click at [832, 263] on span "this" at bounding box center [1155, 269] width 16 height 12
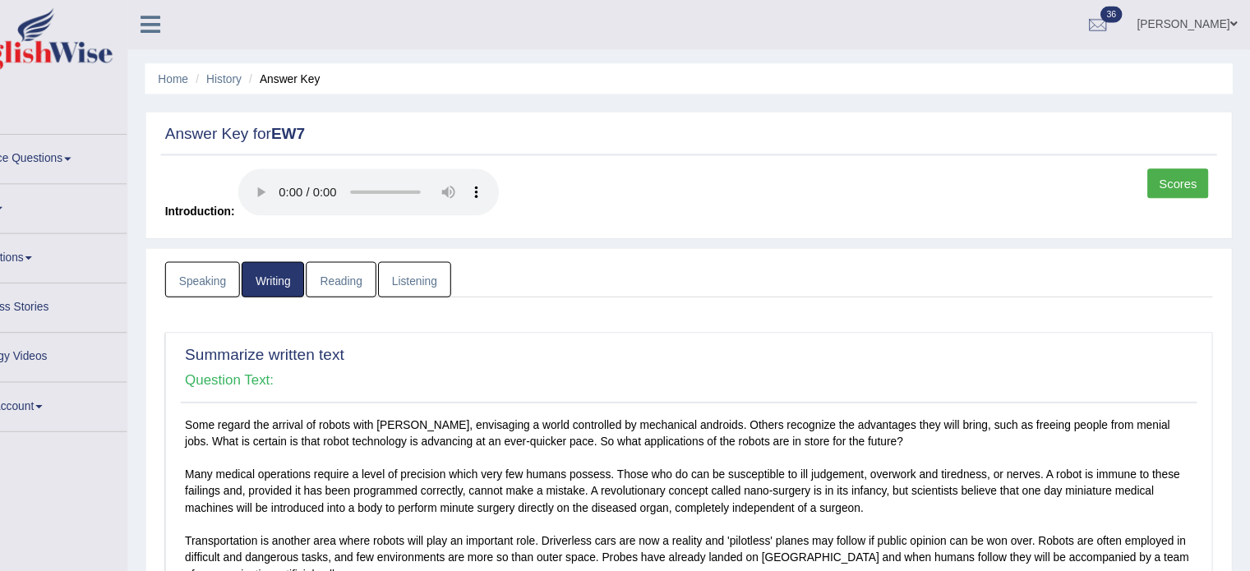
scroll to position [0, 0]
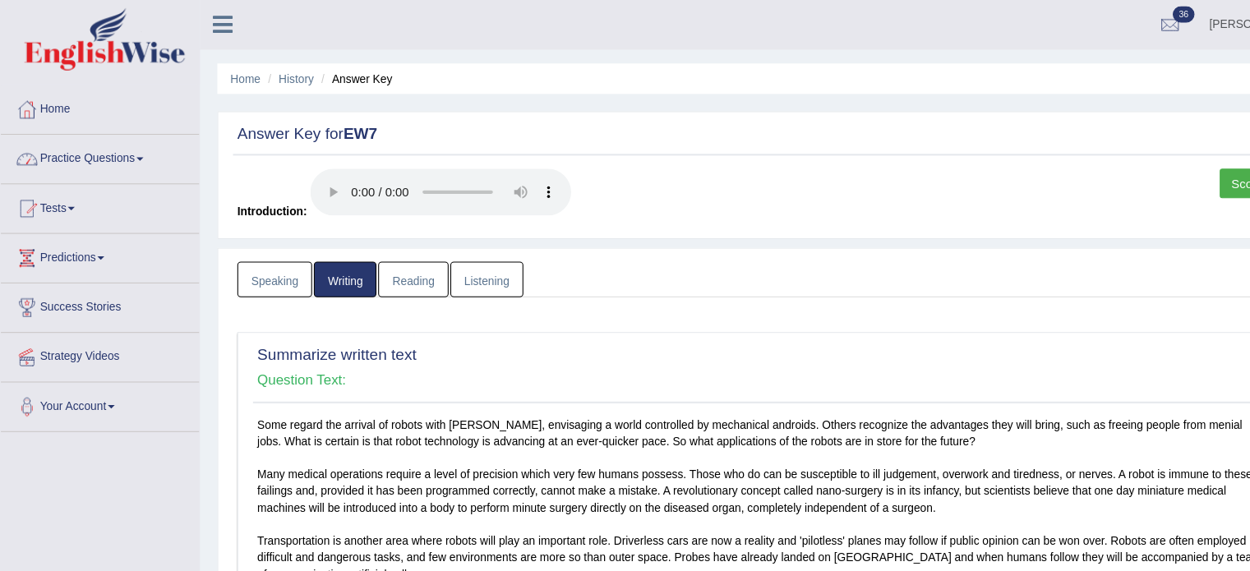
click at [114, 152] on link "Practice Questions" at bounding box center [94, 148] width 187 height 41
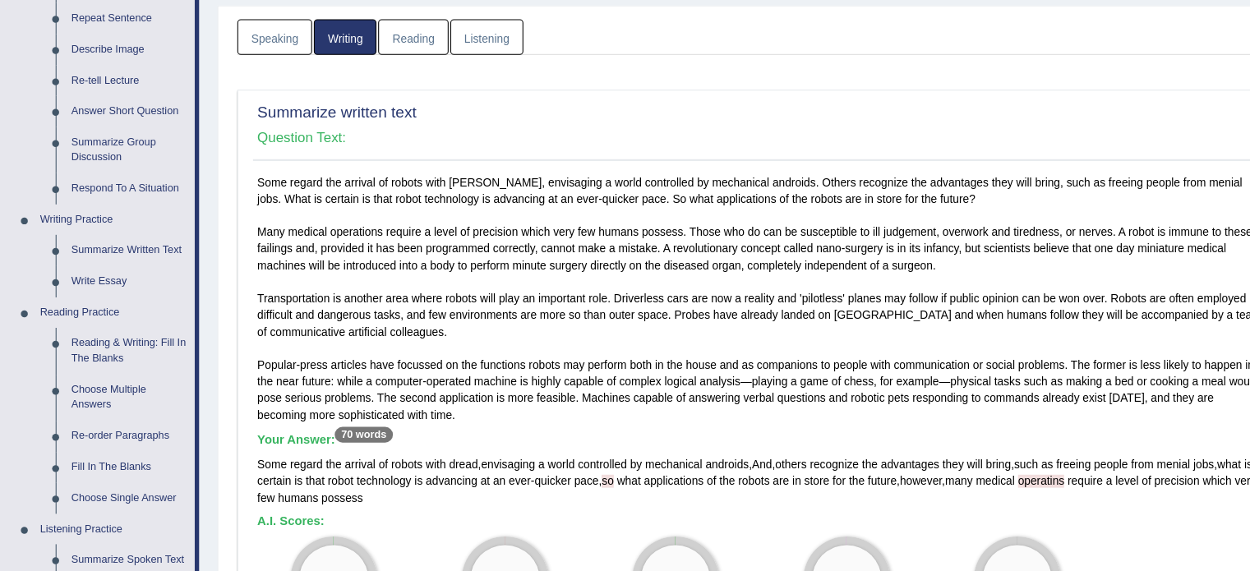
scroll to position [206, 0]
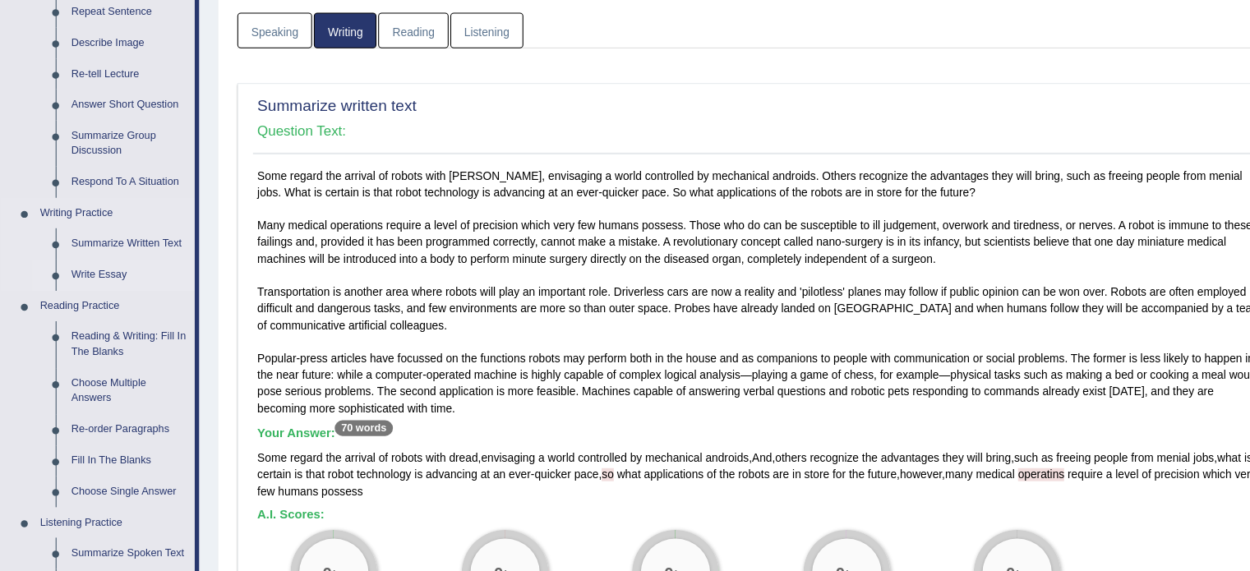
click at [110, 292] on link "Write Essay" at bounding box center [122, 290] width 124 height 30
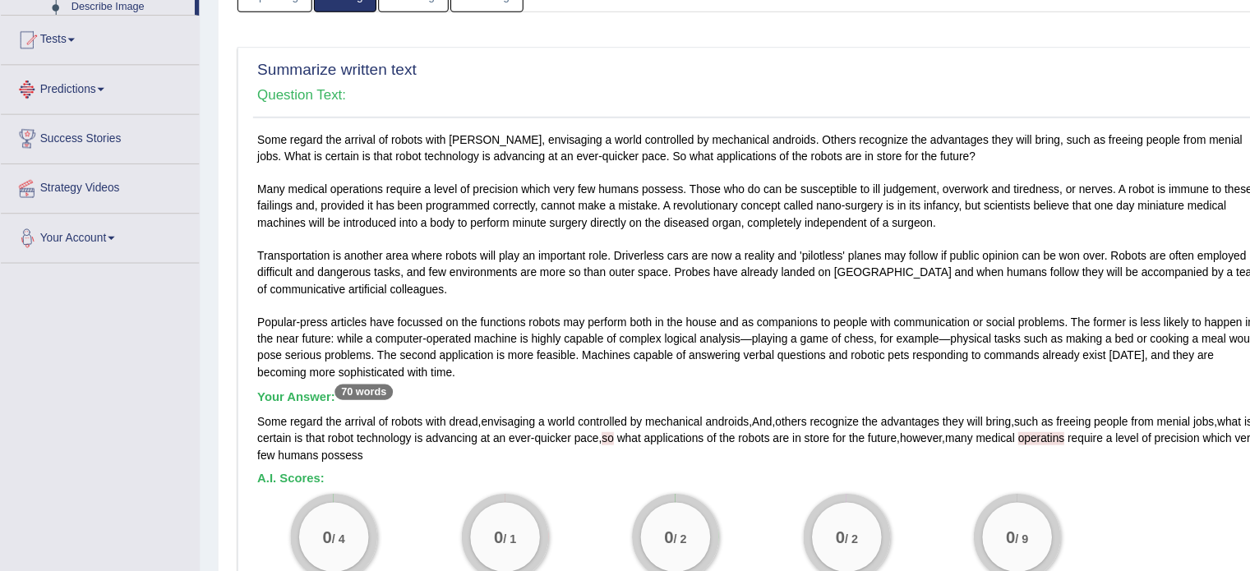
scroll to position [1080, 0]
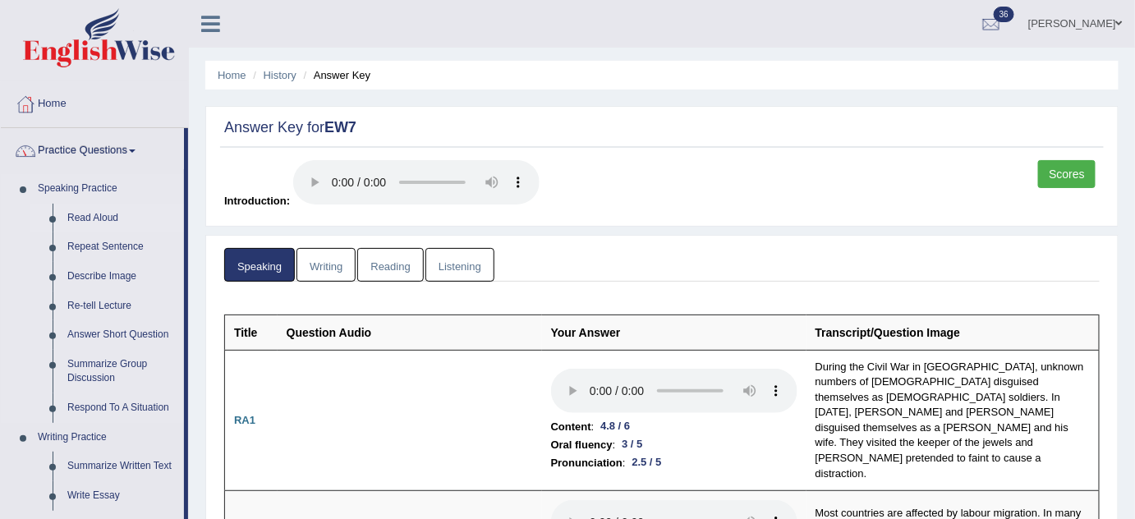
click at [104, 212] on link "Read Aloud" at bounding box center [122, 219] width 124 height 30
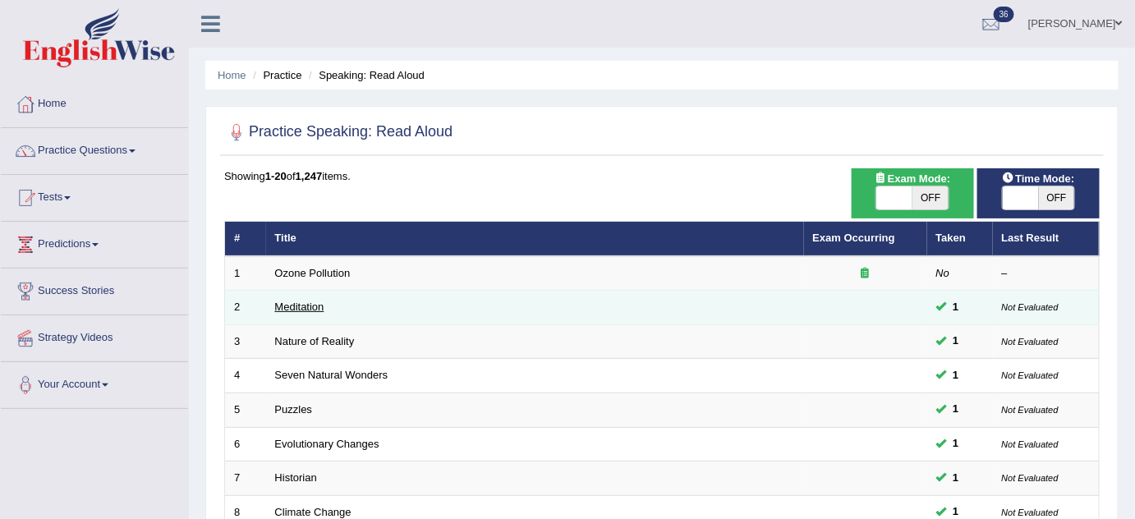
click at [297, 310] on link "Meditation" at bounding box center [299, 307] width 49 height 12
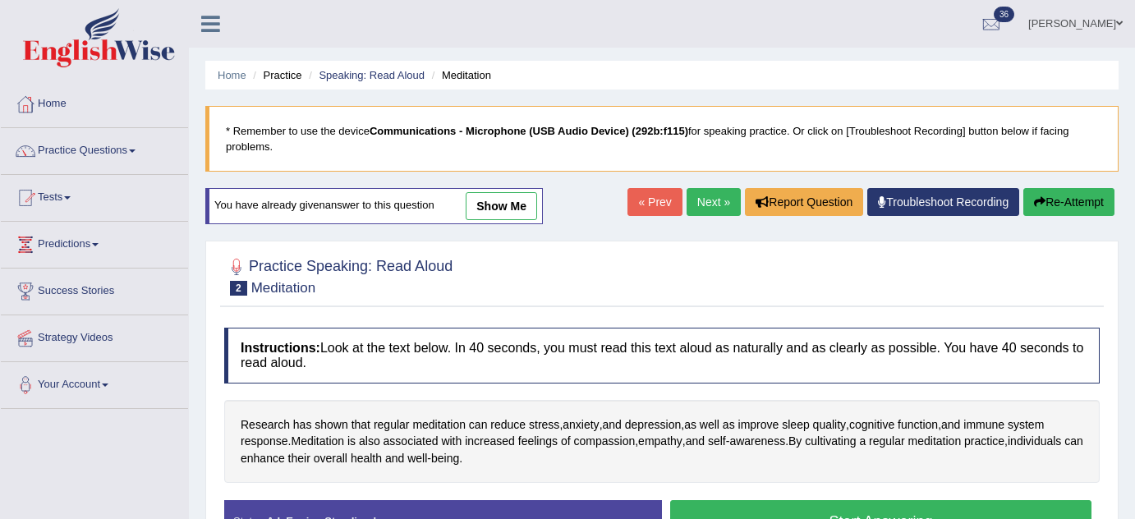
click at [386, 77] on link "Speaking: Read Aloud" at bounding box center [372, 75] width 106 height 12
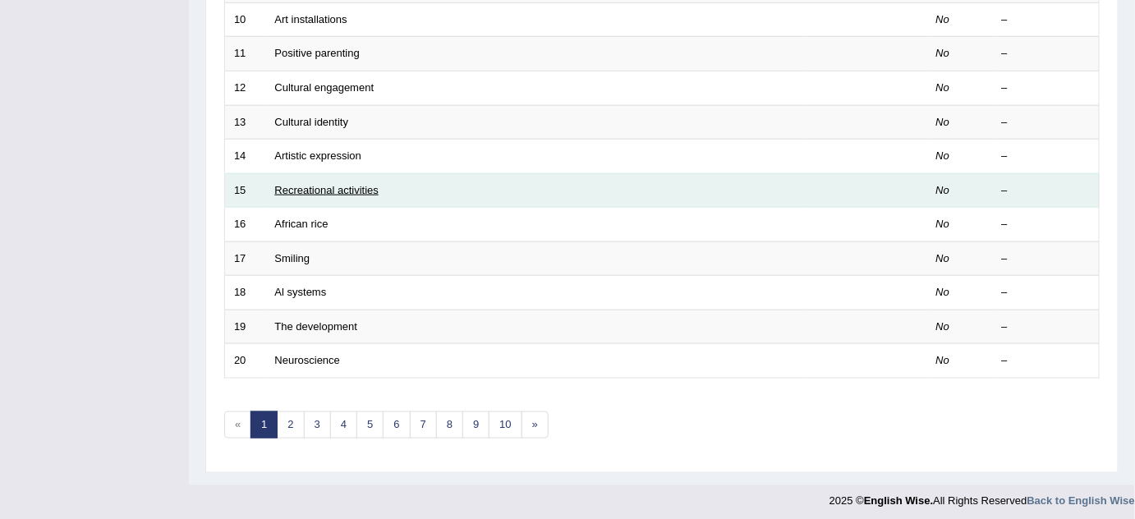
click at [311, 184] on link "Recreational activities" at bounding box center [327, 190] width 104 height 12
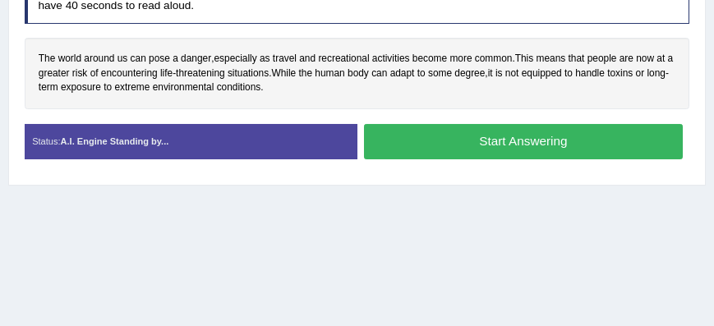
scroll to position [321, 0]
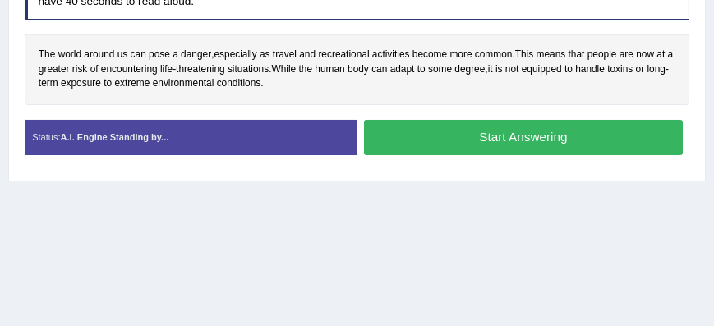
click at [451, 125] on button "Start Answering" at bounding box center [523, 137] width 319 height 35
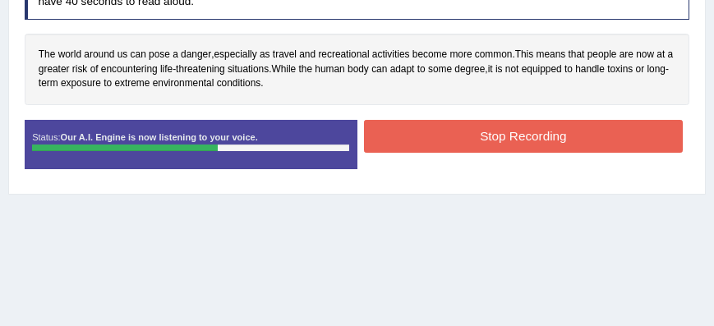
click at [451, 125] on button "Stop Recording" at bounding box center [523, 136] width 319 height 32
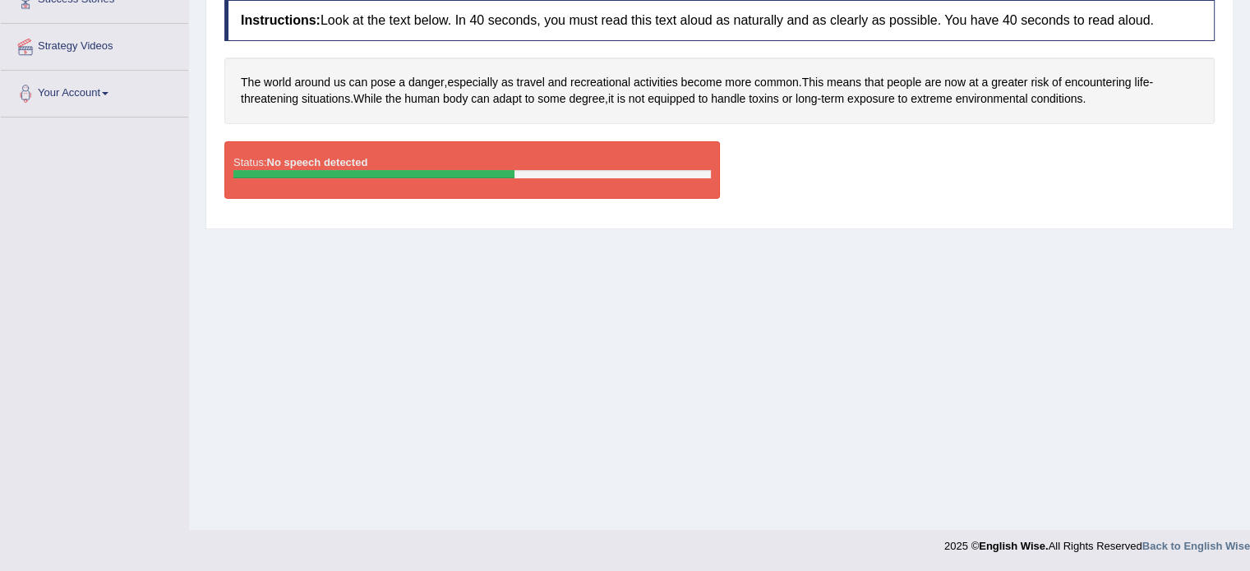
scroll to position [0, 0]
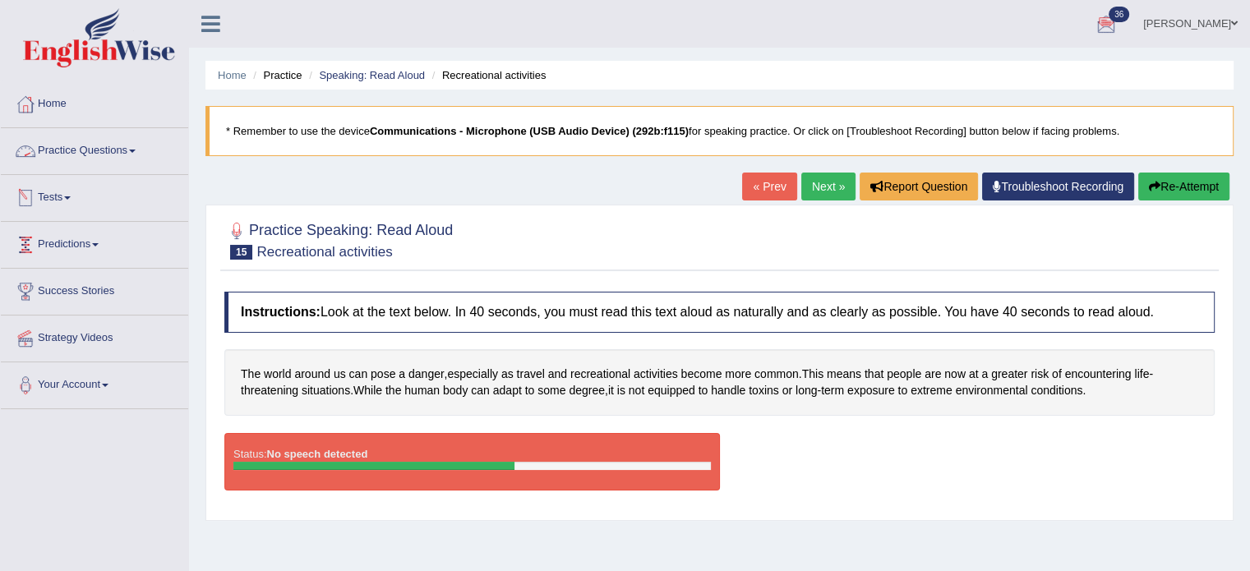
click at [88, 150] on link "Practice Questions" at bounding box center [94, 148] width 187 height 41
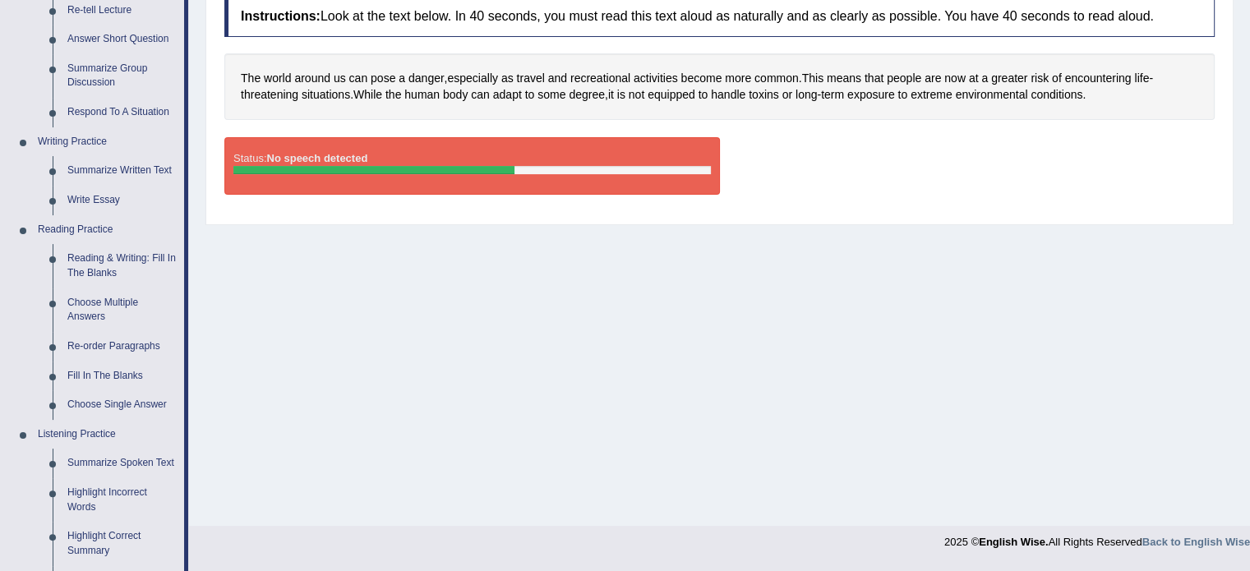
scroll to position [292, 0]
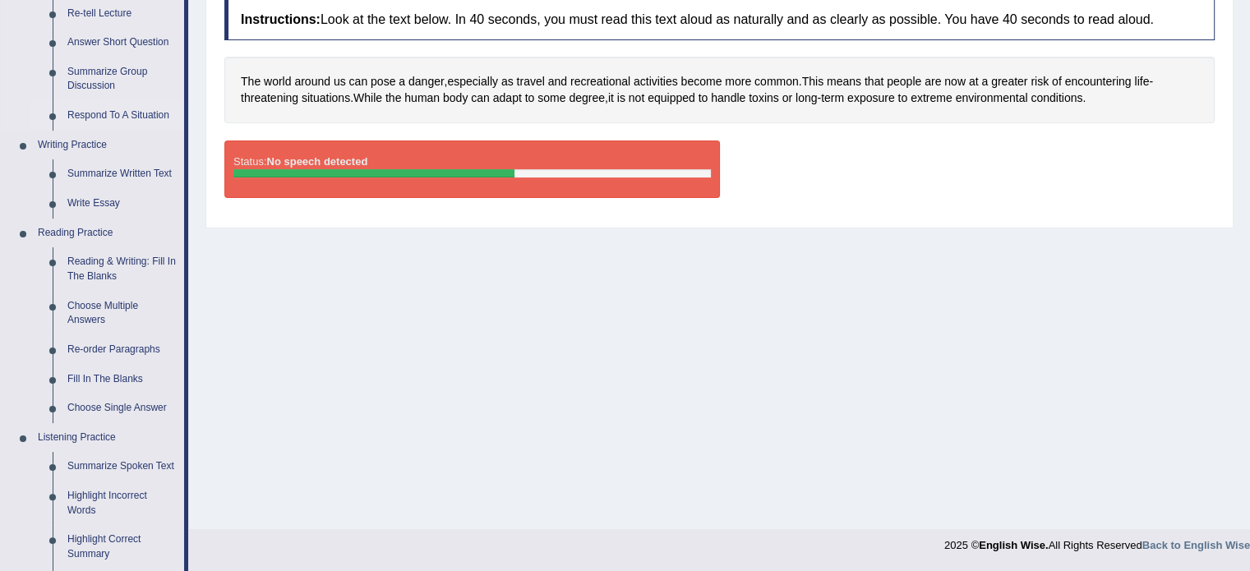
click at [88, 111] on link "Respond To A Situation" at bounding box center [122, 116] width 124 height 30
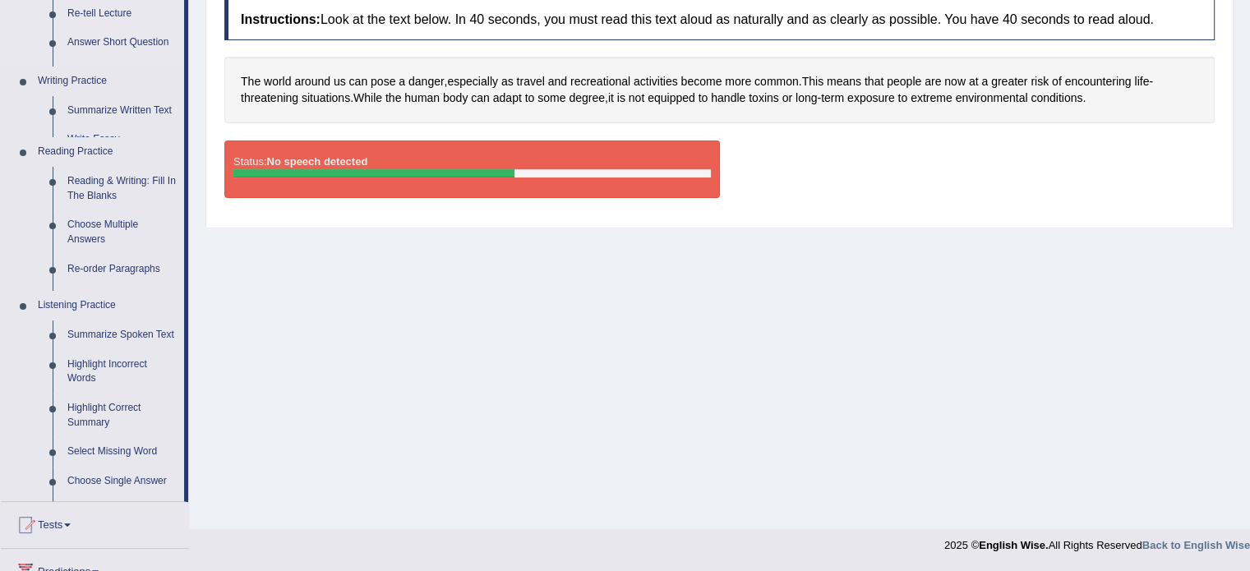
scroll to position [292, 0]
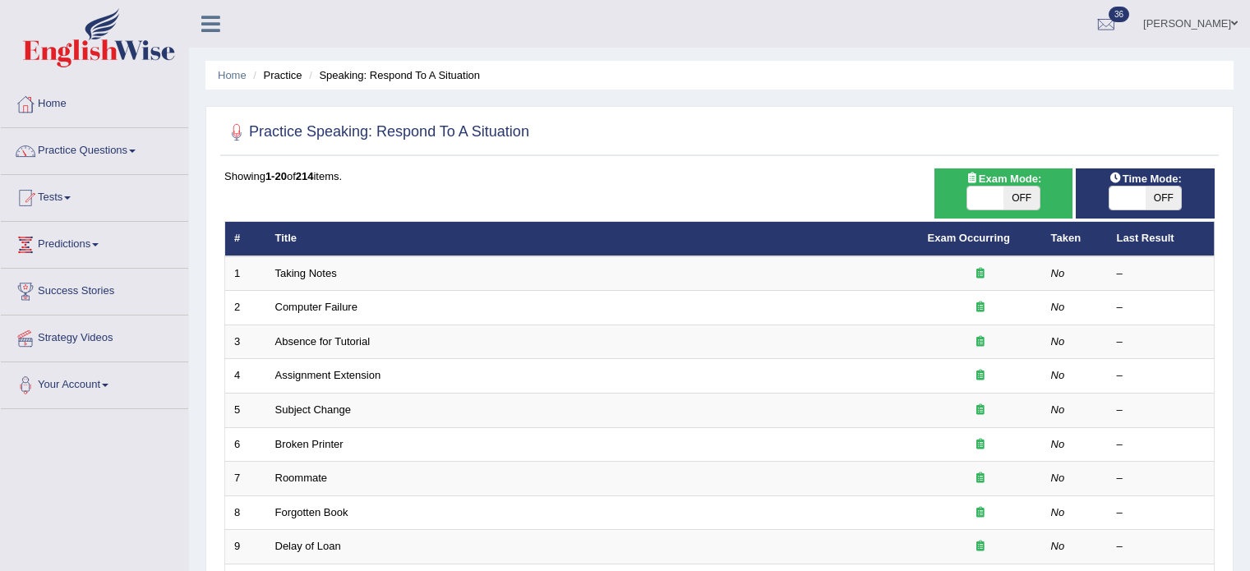
click at [320, 301] on link "Computer Failure" at bounding box center [316, 307] width 82 height 12
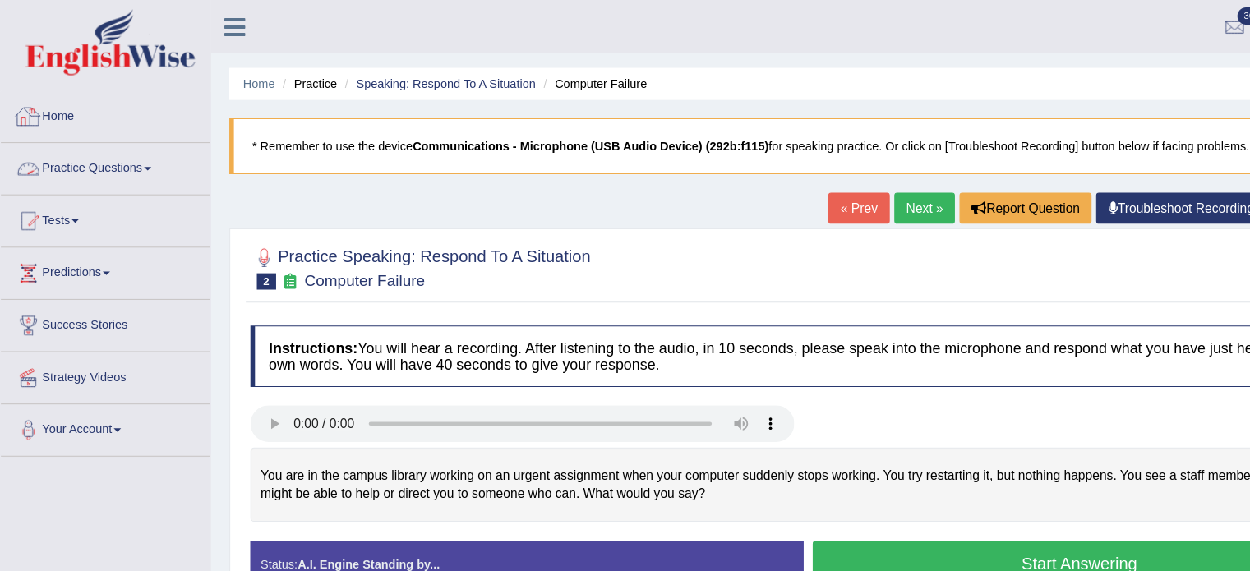
click at [116, 158] on link "Practice Questions" at bounding box center [94, 148] width 187 height 41
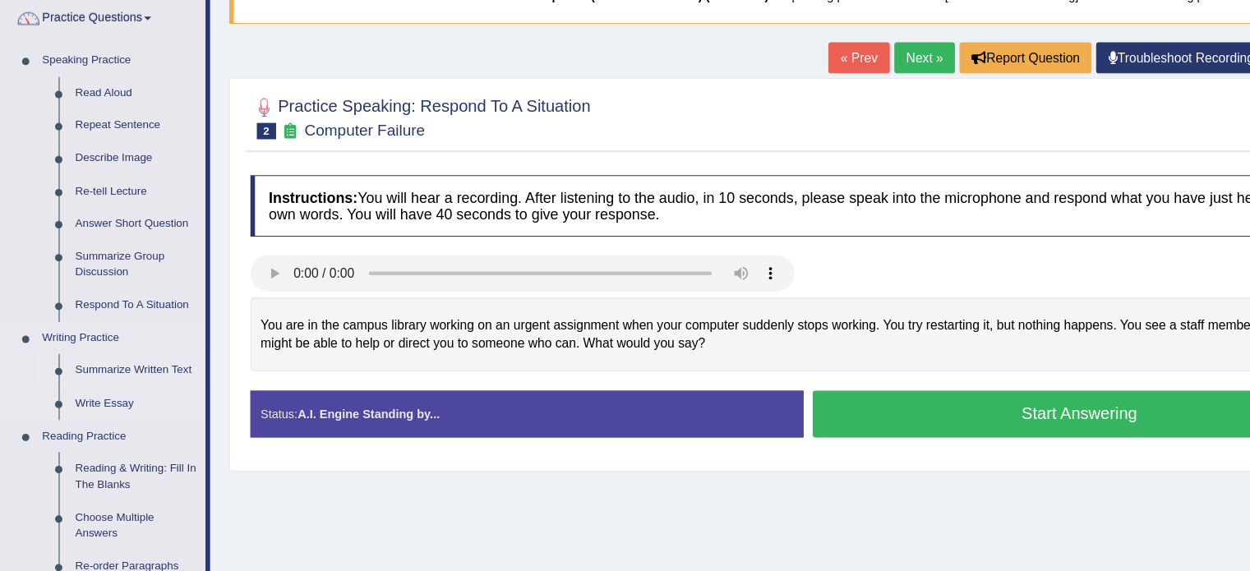
scroll to position [75, 0]
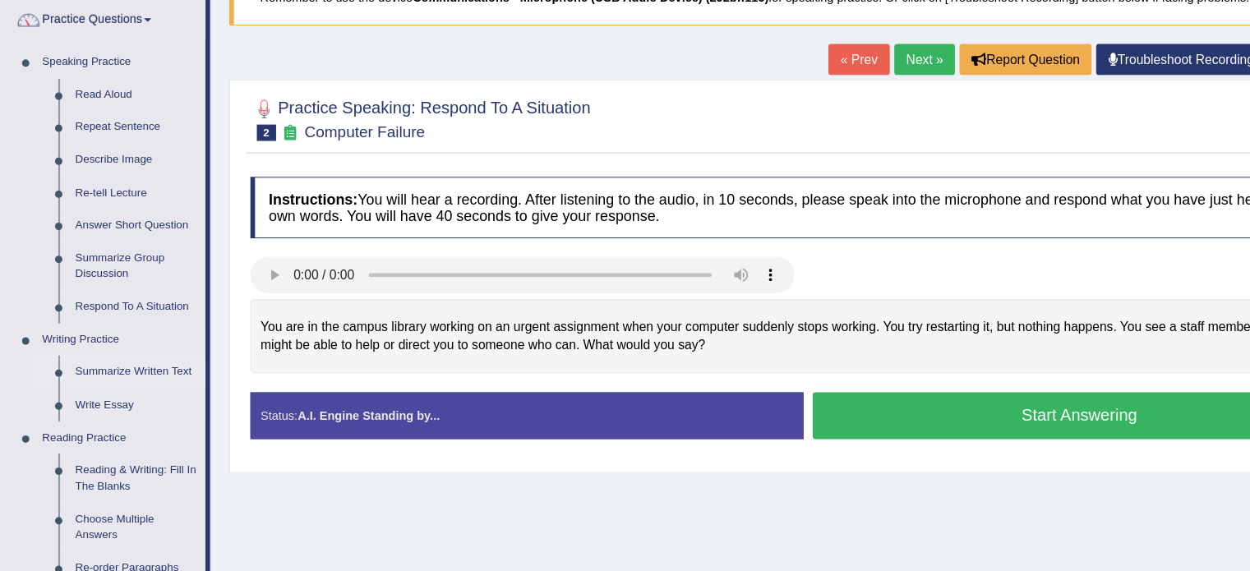
click at [117, 389] on link "Summarize Written Text" at bounding box center [122, 392] width 124 height 30
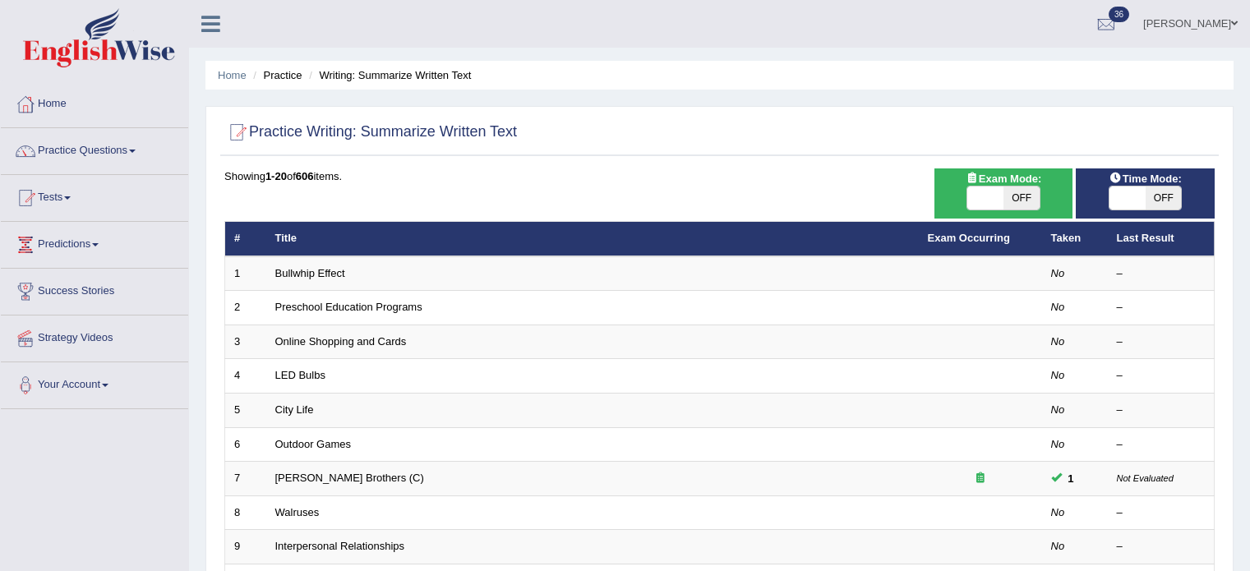
click at [315, 267] on link "Bullwhip Effect" at bounding box center [310, 273] width 70 height 12
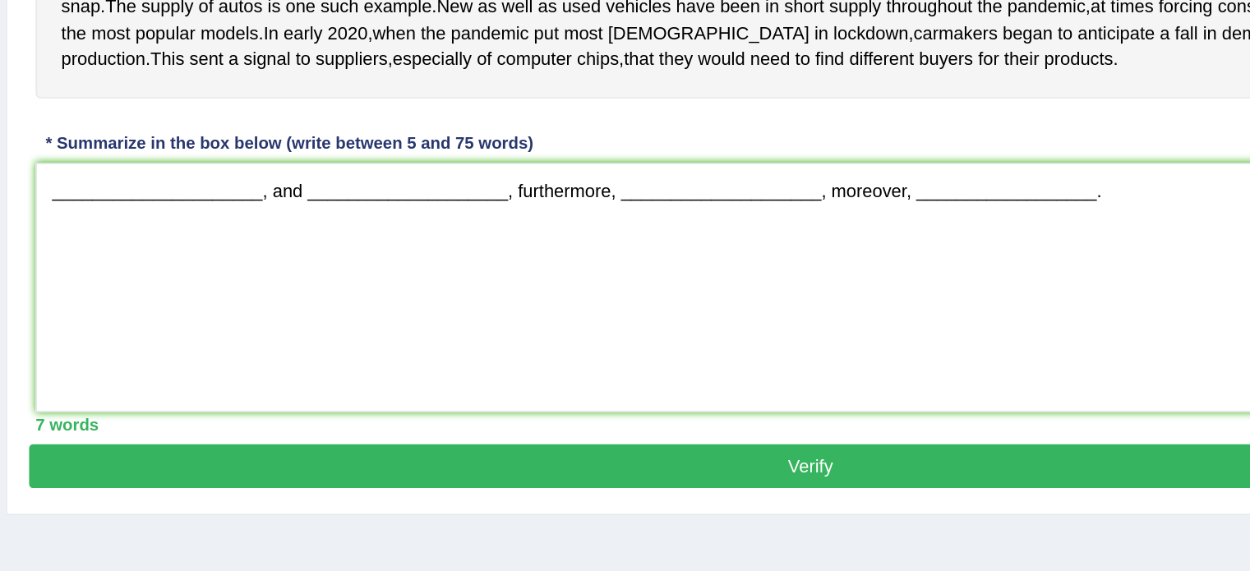
scroll to position [288, 0]
type textarea "_____________________, and ____________________, furthermore, _________________…"
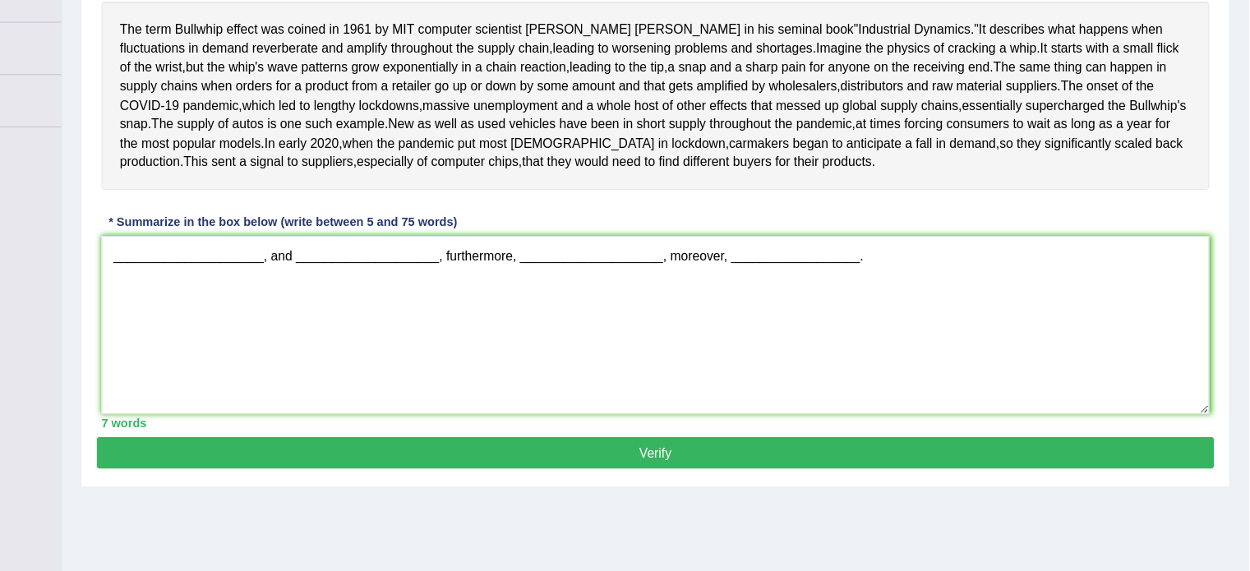
scroll to position [0, 0]
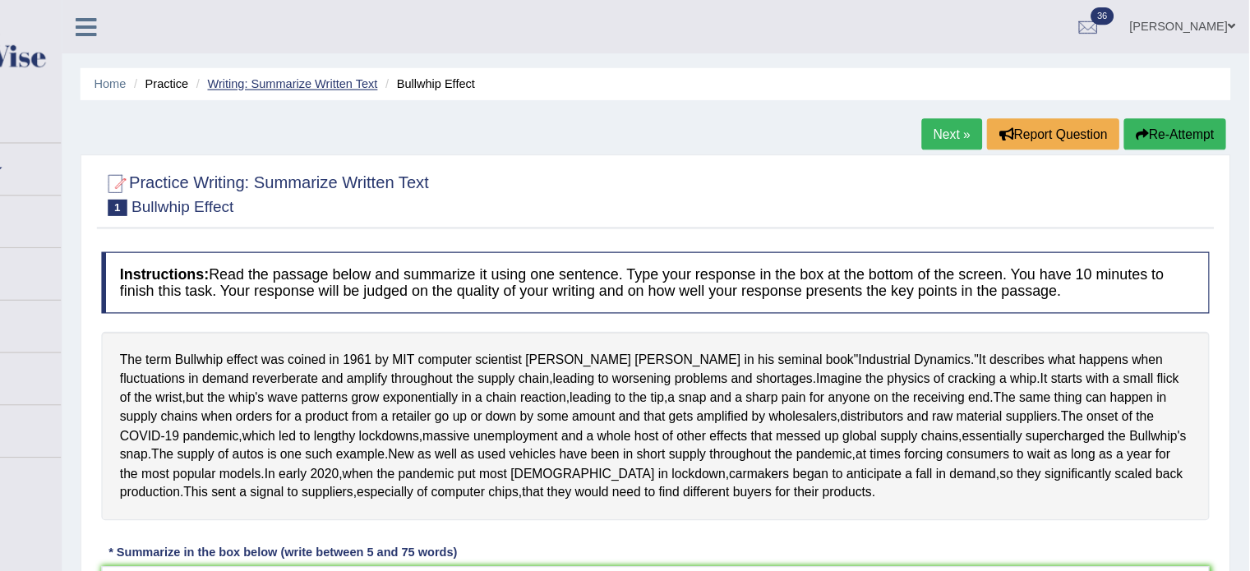
click at [439, 74] on link "Writing: Summarize Written Text" at bounding box center [395, 75] width 152 height 12
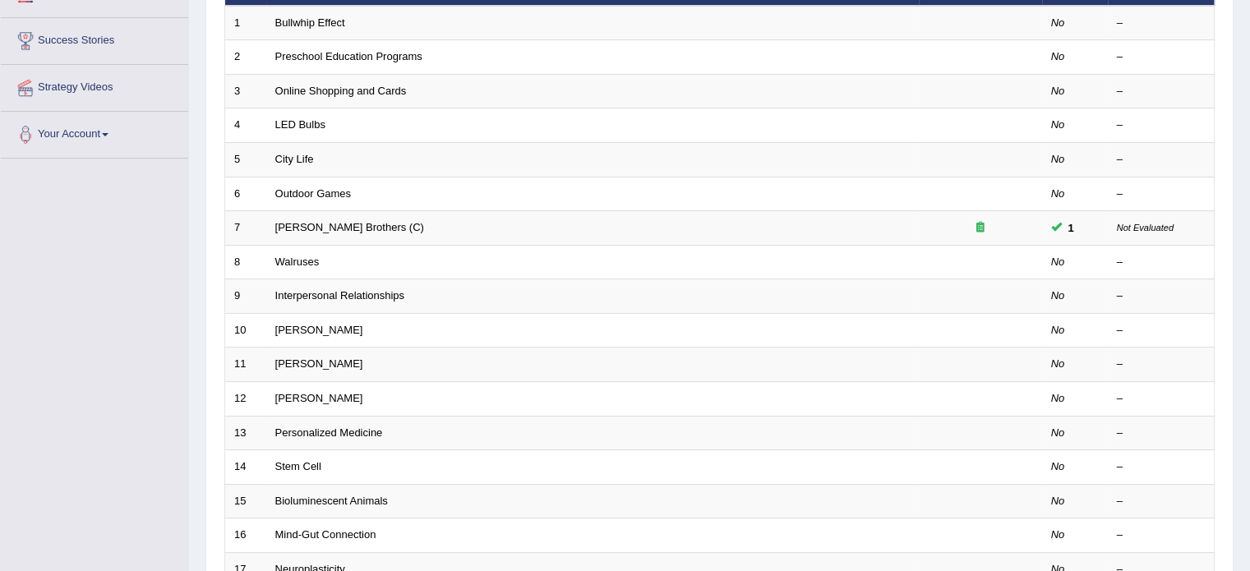
scroll to position [253, 0]
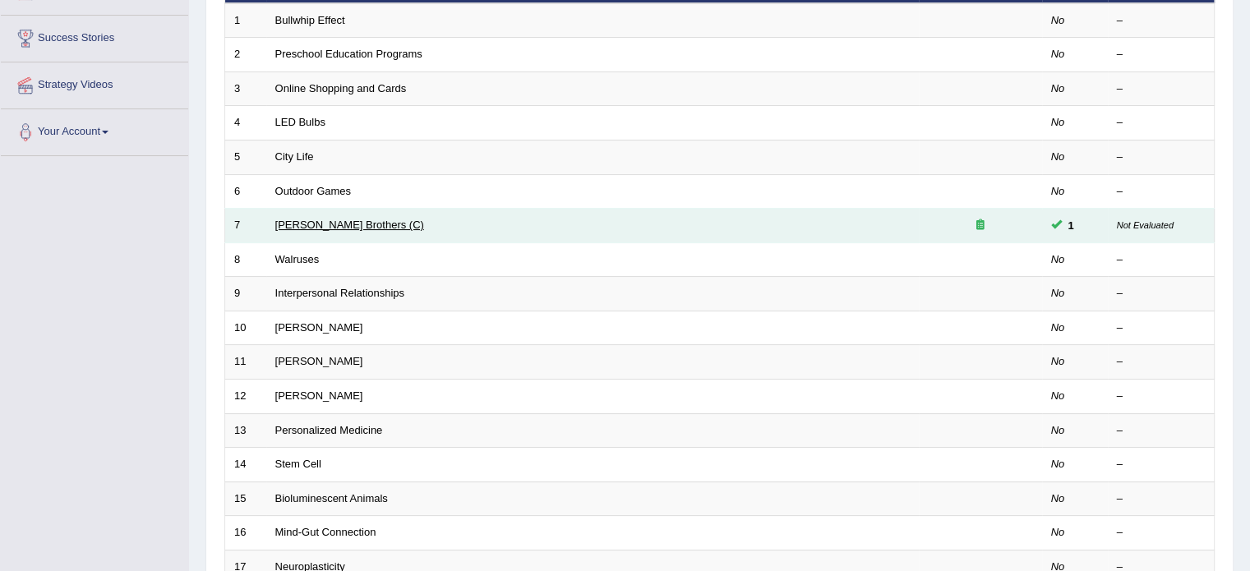
click at [326, 222] on link "[PERSON_NAME] Brothers (C)" at bounding box center [349, 225] width 149 height 12
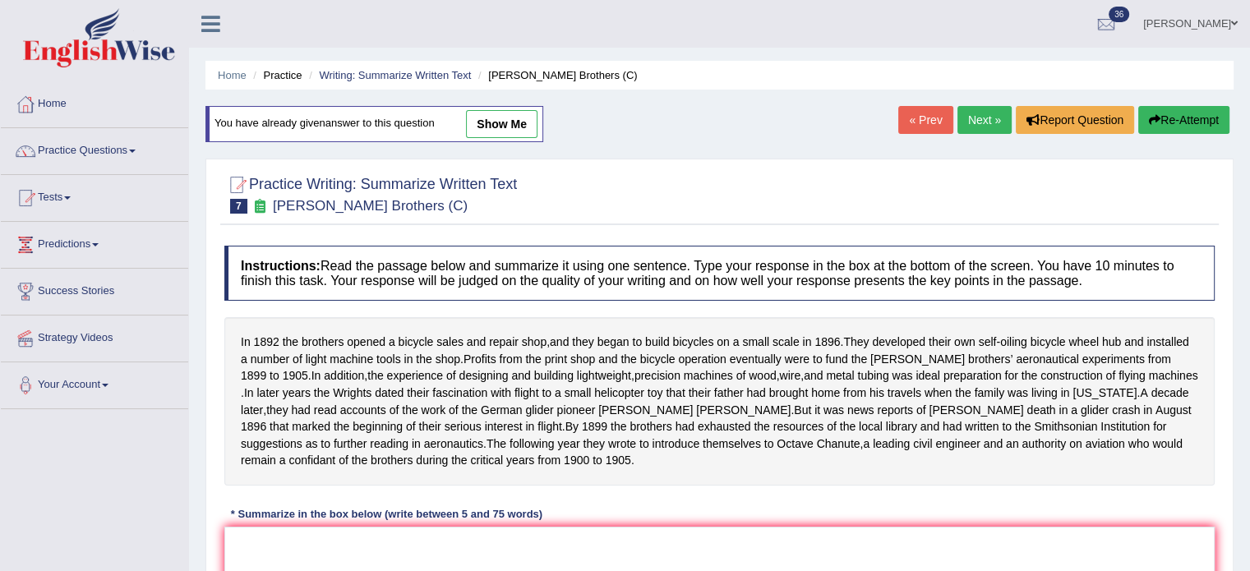
click at [472, 120] on link "show me" at bounding box center [501, 124] width 71 height 28
type textarea "In [DATE] the brothers opened a bicycle sales and repair shop, and they began t…"
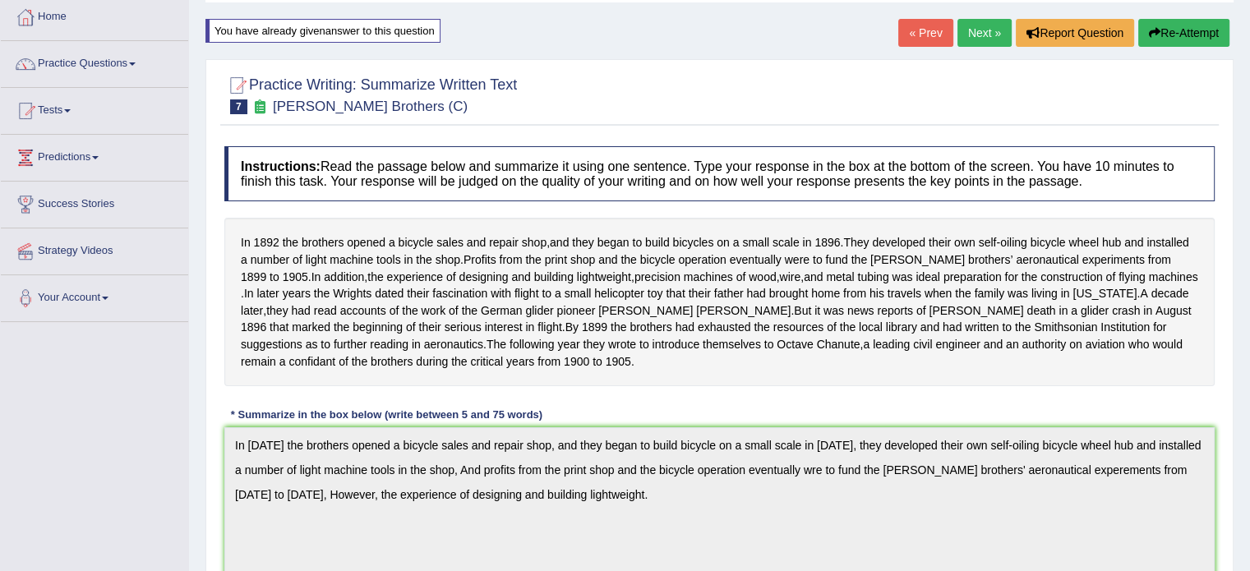
scroll to position [85, 0]
drag, startPoint x: 841, startPoint y: 239, endPoint x: 352, endPoint y: 308, distance: 494.5
click at [352, 308] on div "In 1892 the brothers opened a bicycle sales and repair shop , and they began to…" at bounding box center [719, 303] width 990 height 168
